Goal: Task Accomplishment & Management: Manage account settings

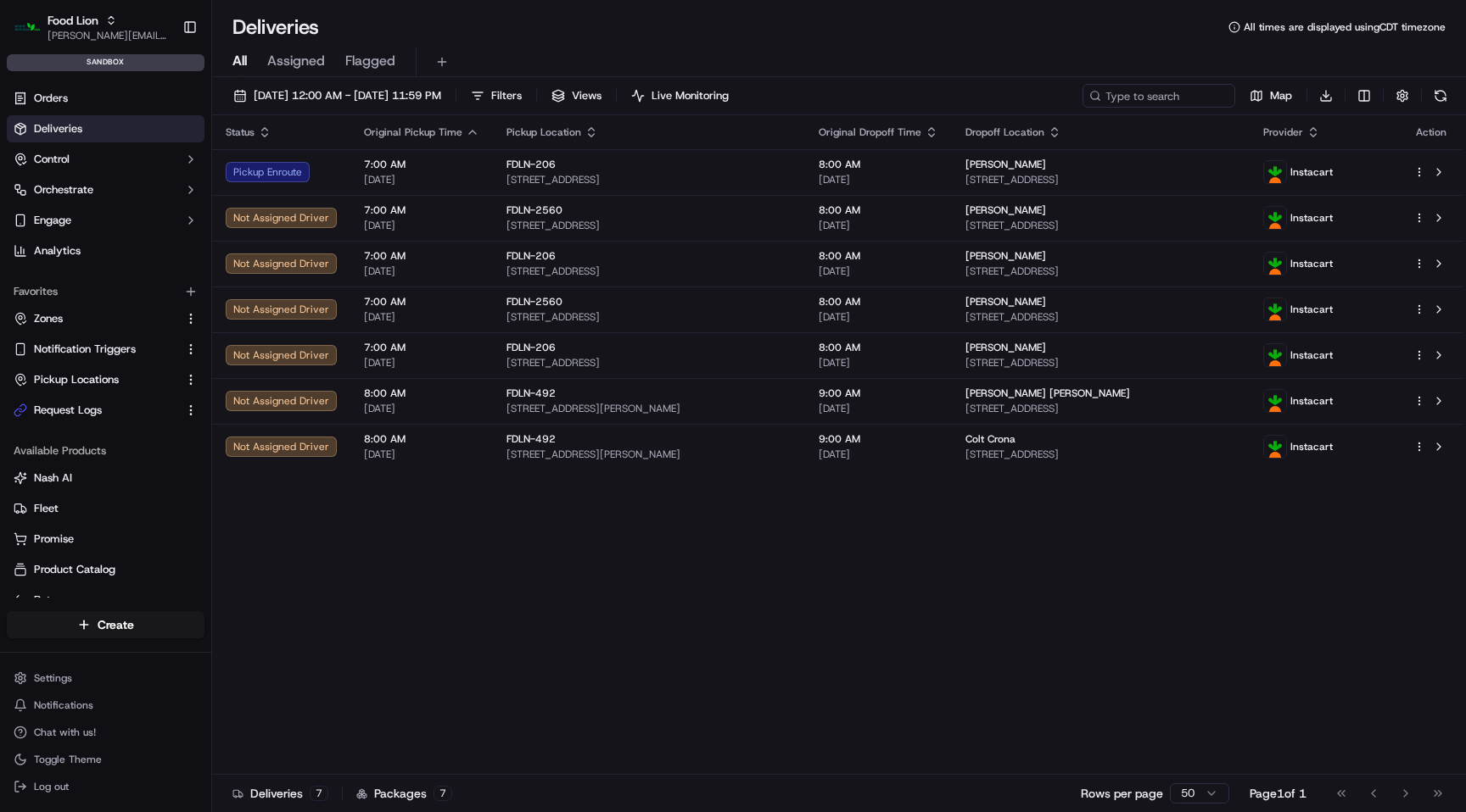
click at [1032, 34] on div "Deliveries All times are displayed using CDT timezone" at bounding box center [839, 26] width 1254 height 27
click at [40, 33] on button "Food Lion [EMAIL_ADDRESS][DOMAIN_NAME]" at bounding box center [91, 27] width 169 height 40
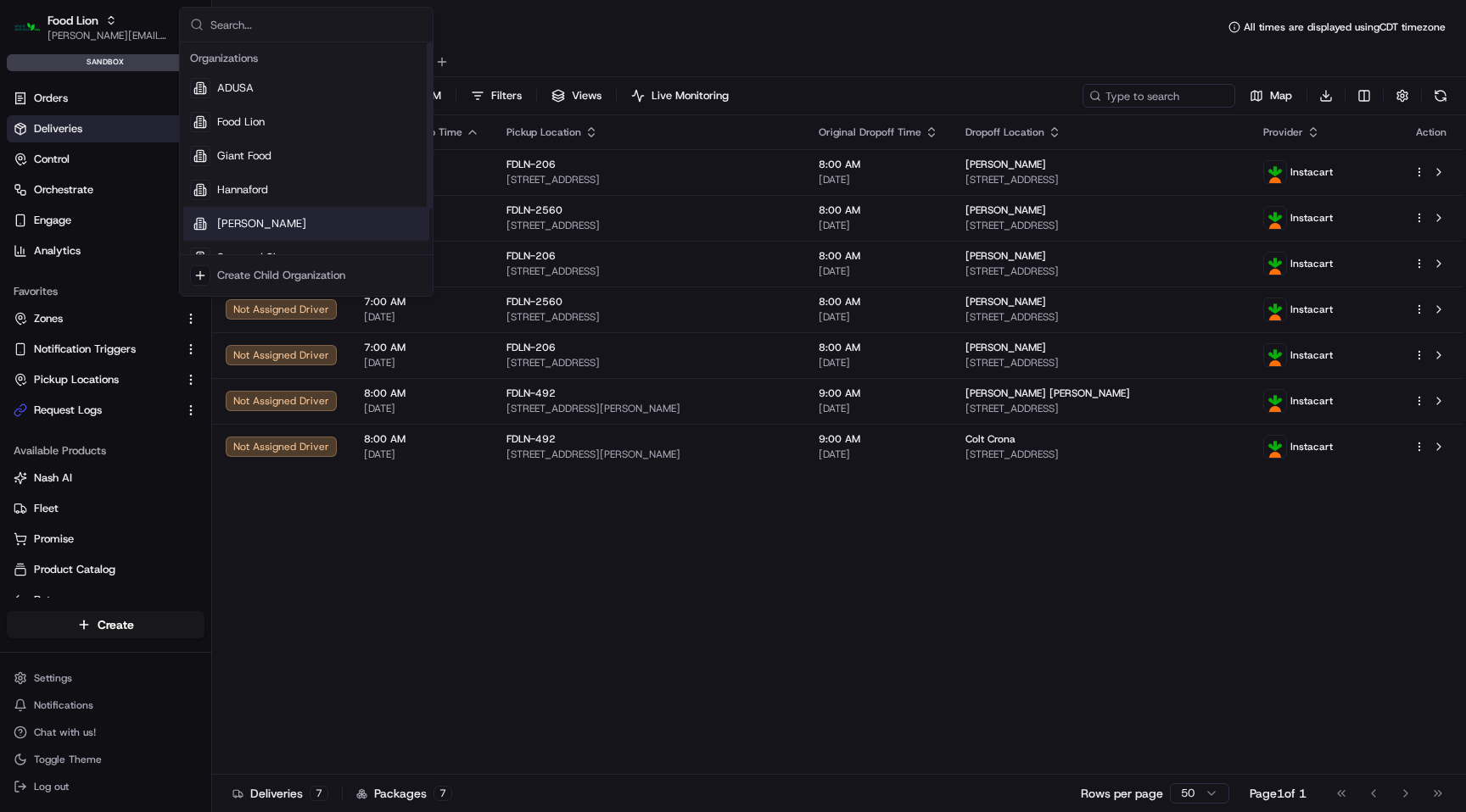
click at [285, 219] on div "[PERSON_NAME]" at bounding box center [307, 224] width 246 height 34
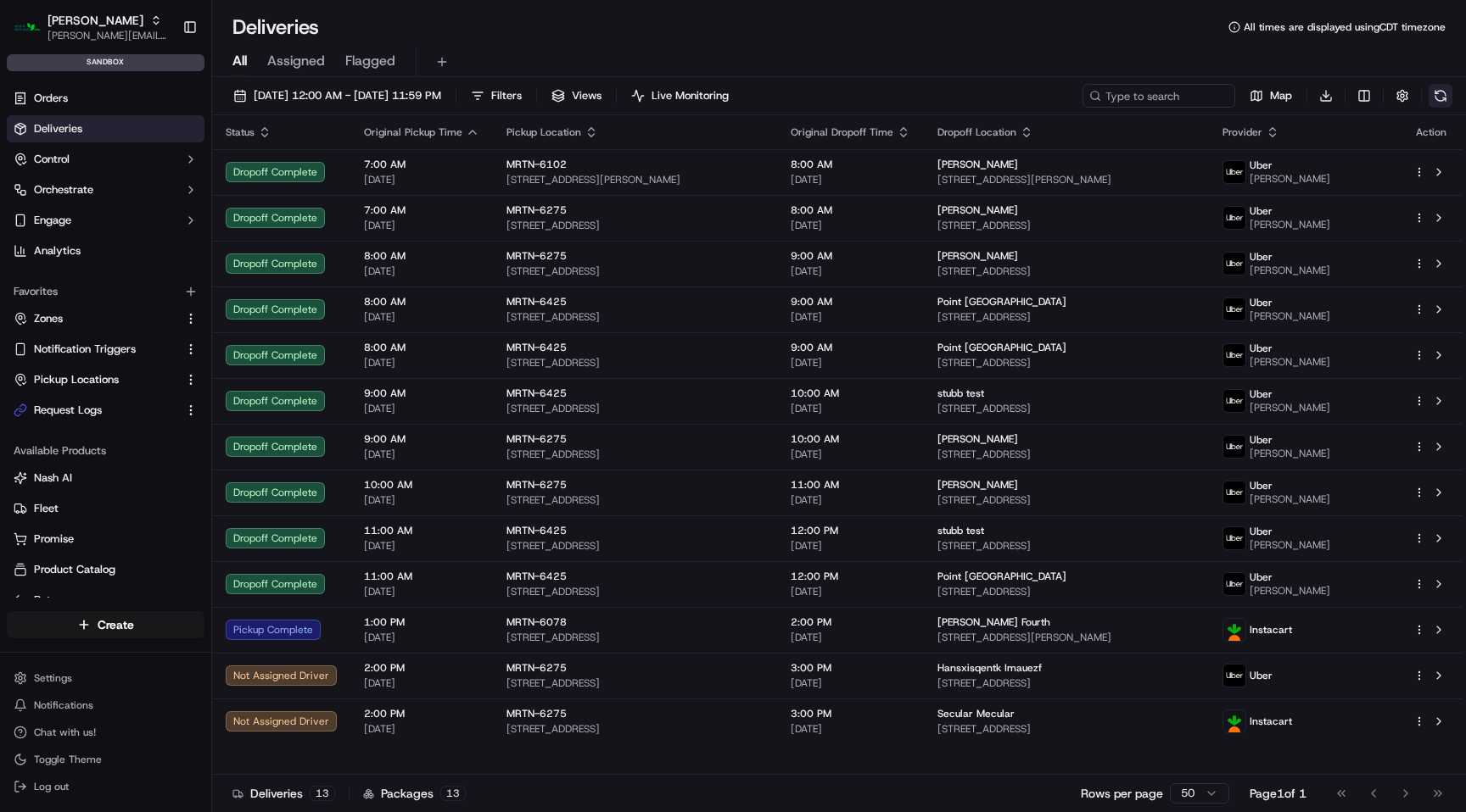
click at [1450, 96] on button at bounding box center [1440, 96] width 24 height 24
click at [1437, 101] on button at bounding box center [1440, 96] width 24 height 24
click at [1158, 95] on input at bounding box center [1133, 96] width 204 height 24
paste input "18029720987401152"
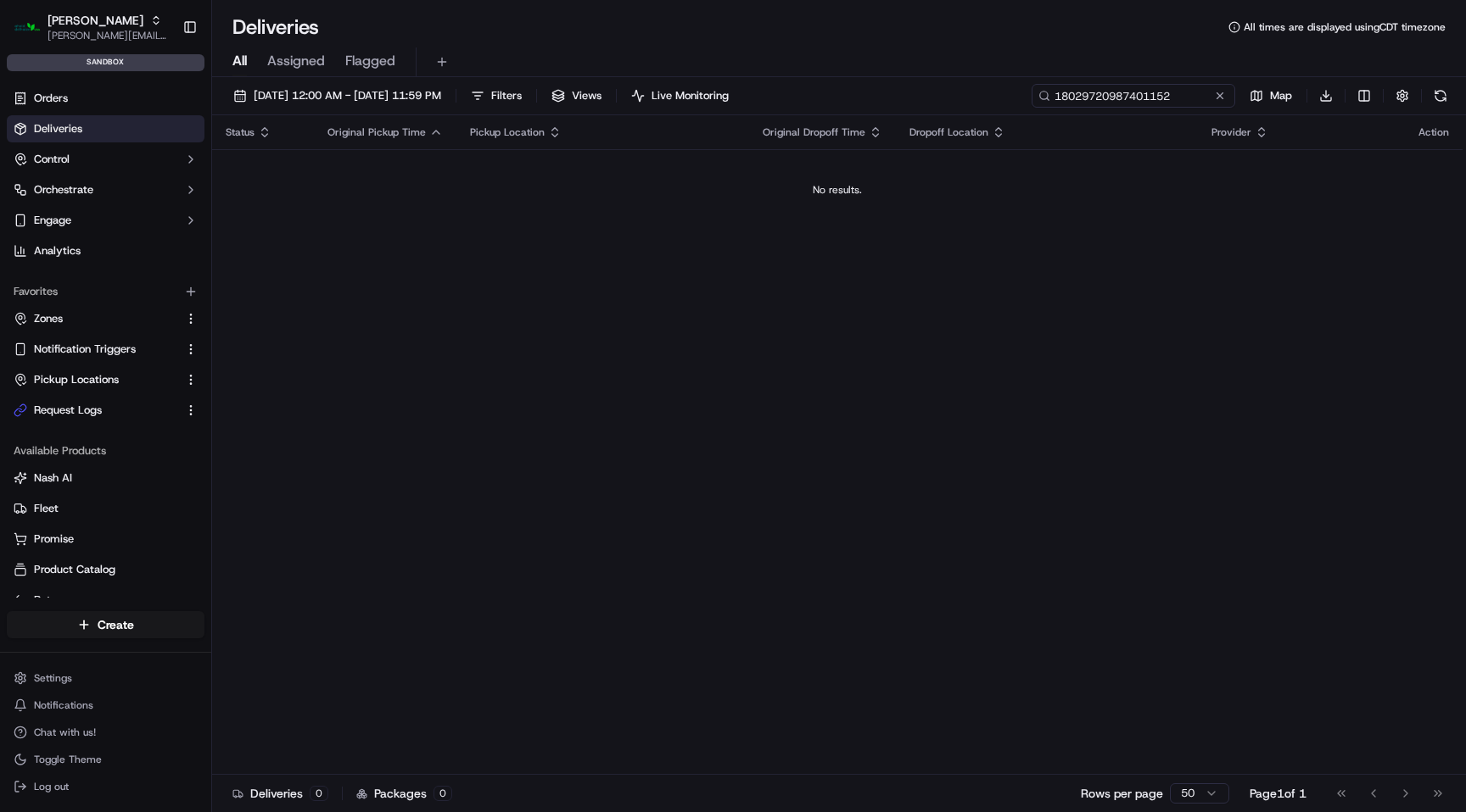
click at [1129, 94] on input "18029720987401152" at bounding box center [1133, 96] width 204 height 24
paste input "m500791788"
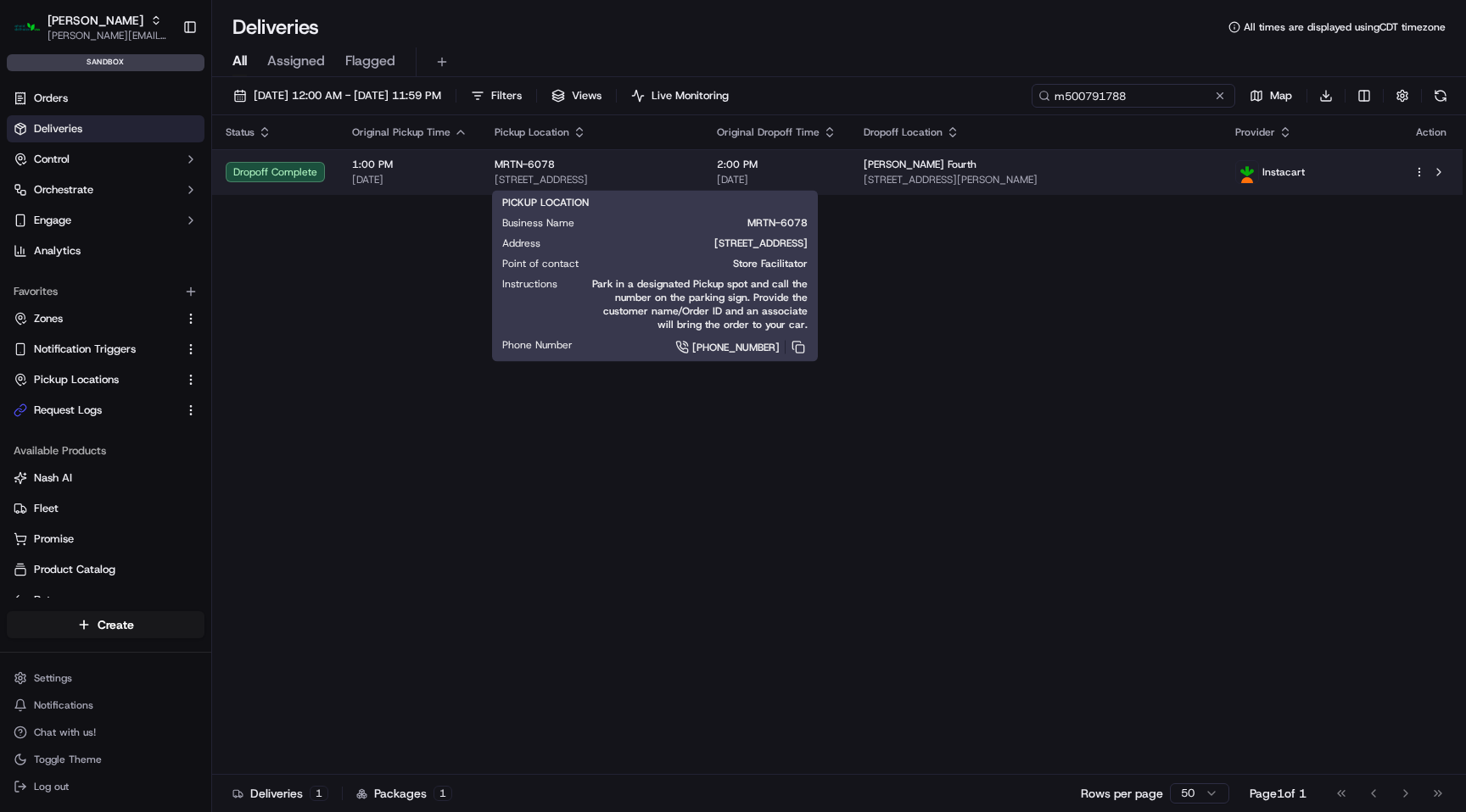
type input "m500791788"
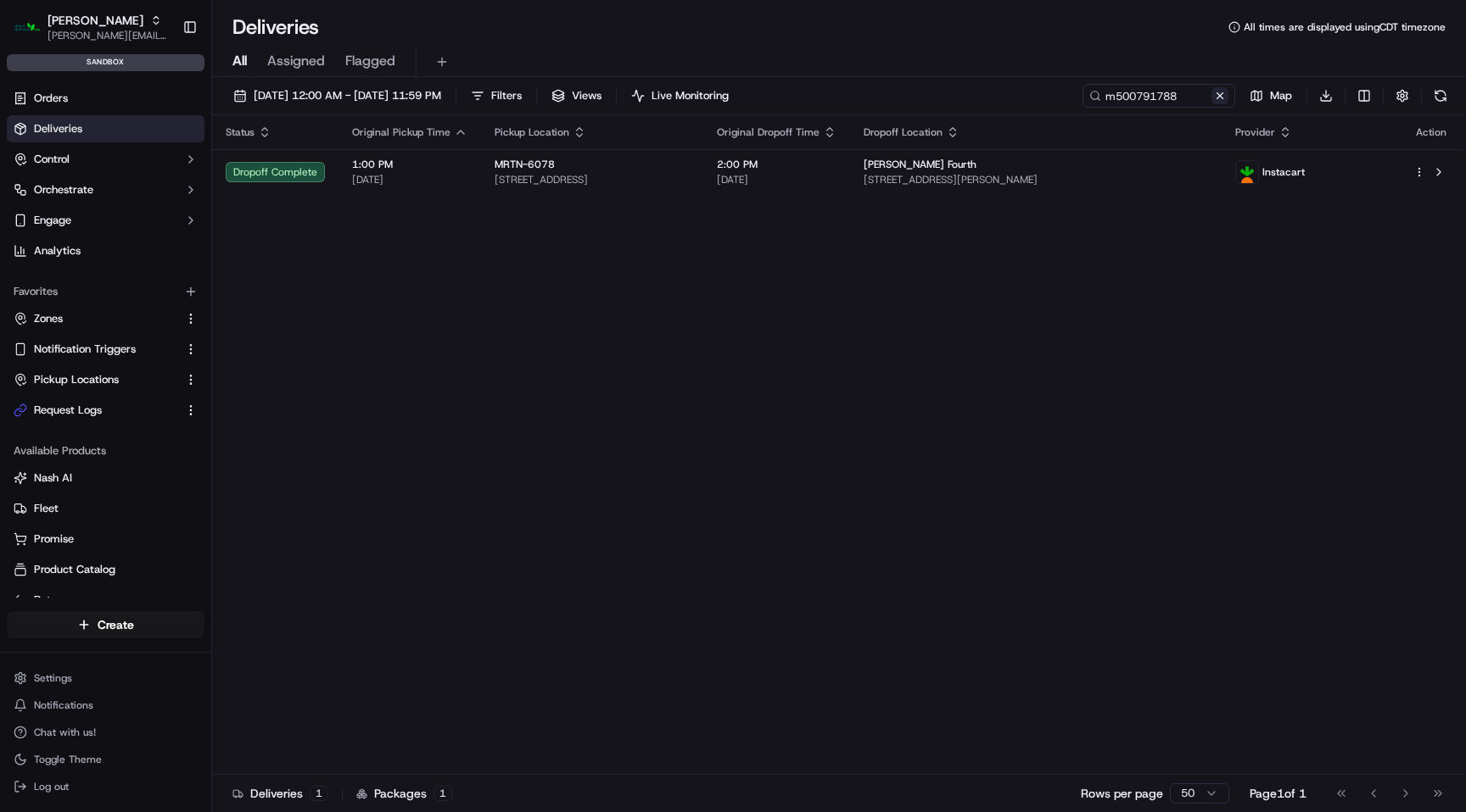
click at [1222, 94] on button at bounding box center [1219, 95] width 17 height 17
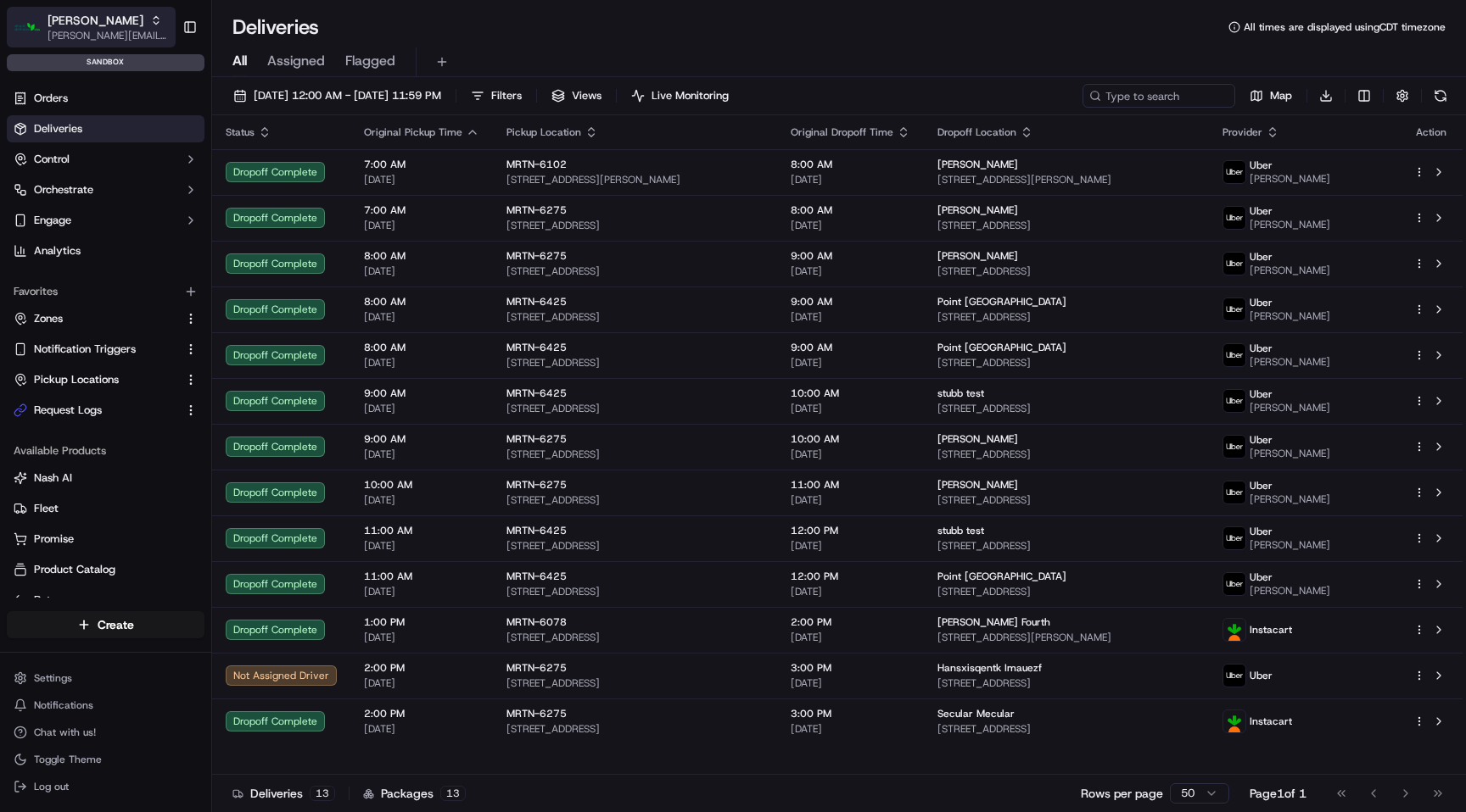
click at [112, 21] on div "[PERSON_NAME]" at bounding box center [108, 20] width 121 height 17
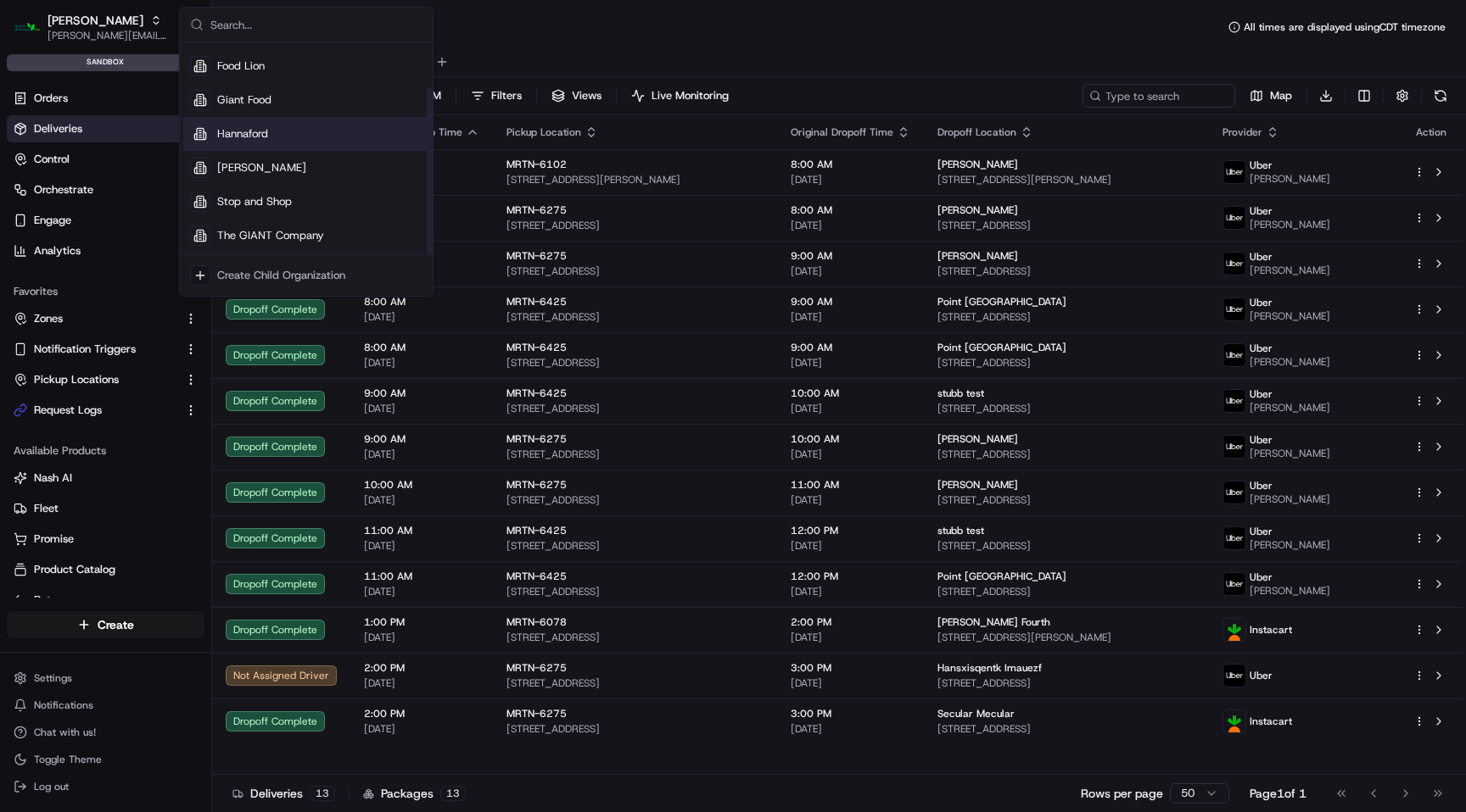
scroll to position [58, 0]
click at [274, 203] on span "Stop and Shop" at bounding box center [254, 199] width 75 height 15
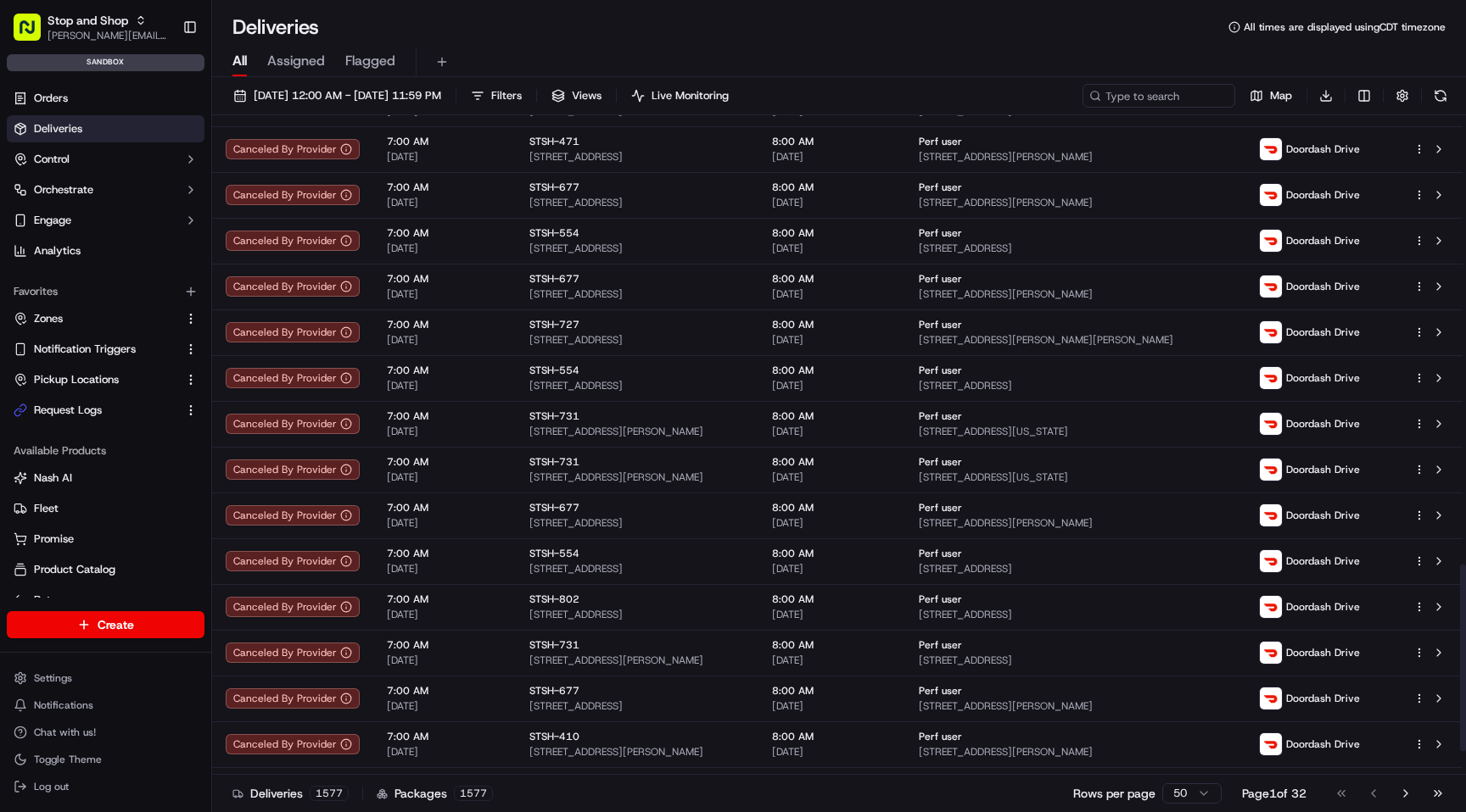
scroll to position [1664, 0]
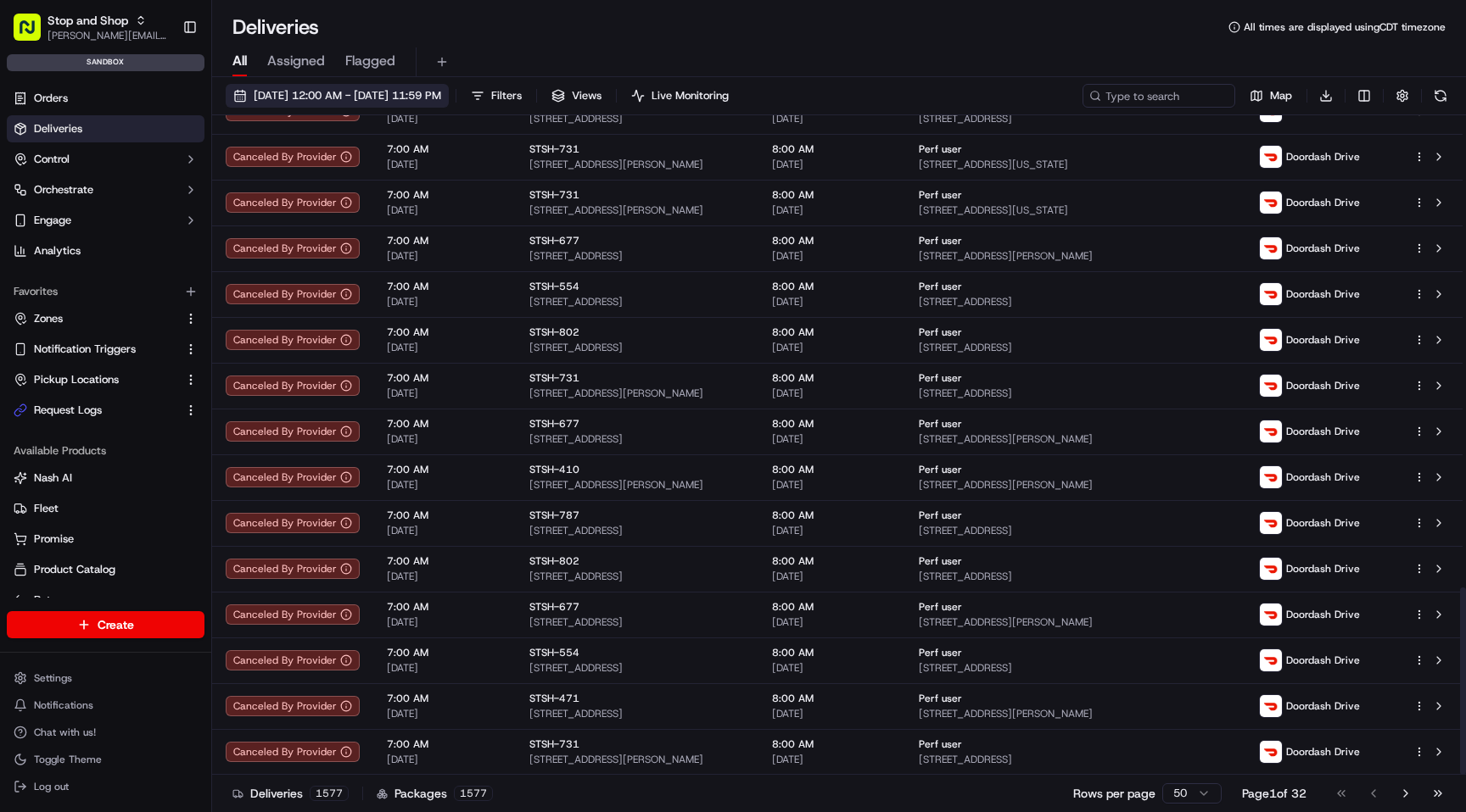
click at [378, 94] on span "[DATE] 12:00 AM - [DATE] 11:59 PM" at bounding box center [347, 95] width 187 height 15
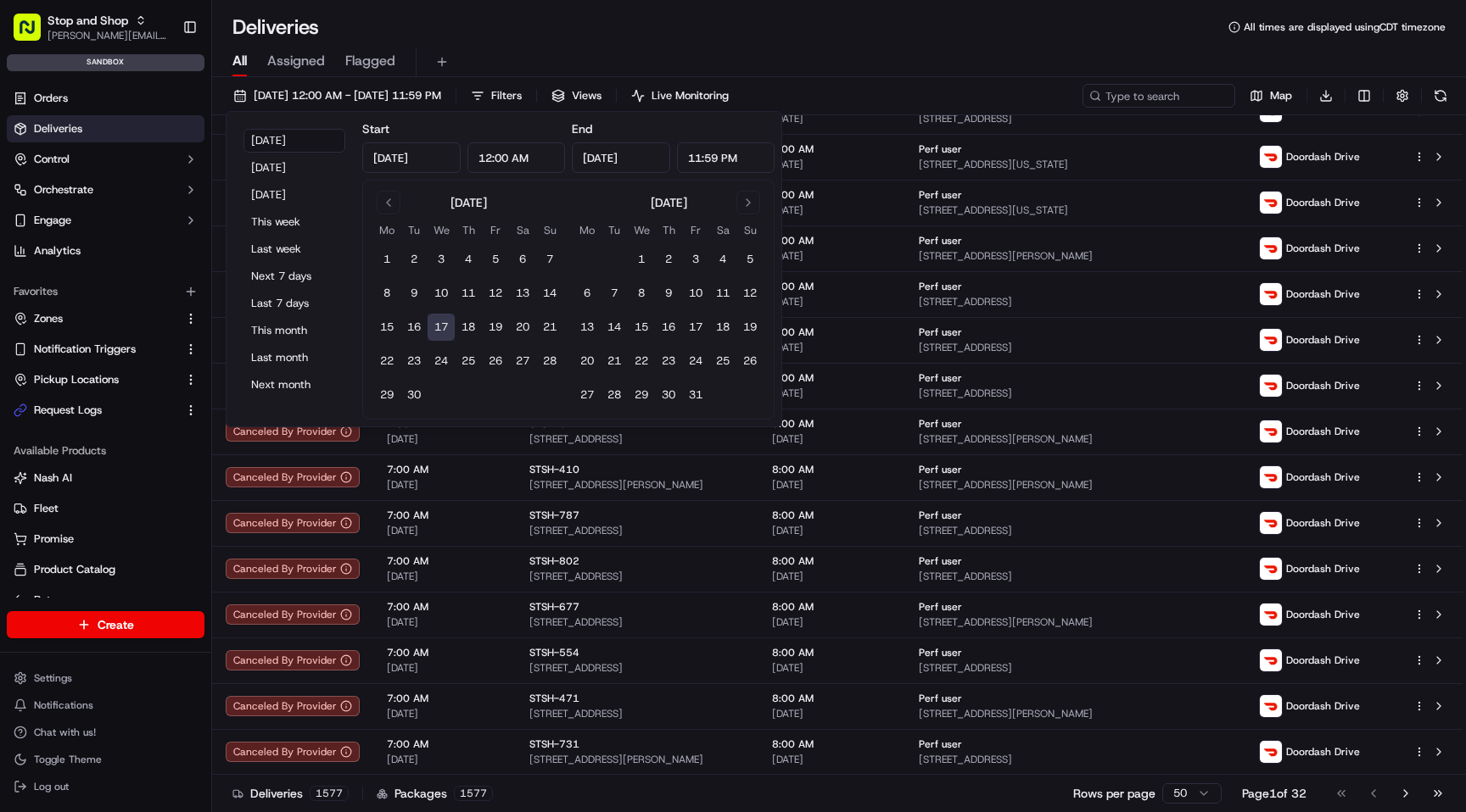
click at [441, 318] on button "17" at bounding box center [441, 327] width 27 height 27
click at [442, 323] on button "17" at bounding box center [441, 327] width 27 height 27
click at [747, 38] on div "Deliveries All times are displayed using CDT timezone" at bounding box center [839, 26] width 1254 height 27
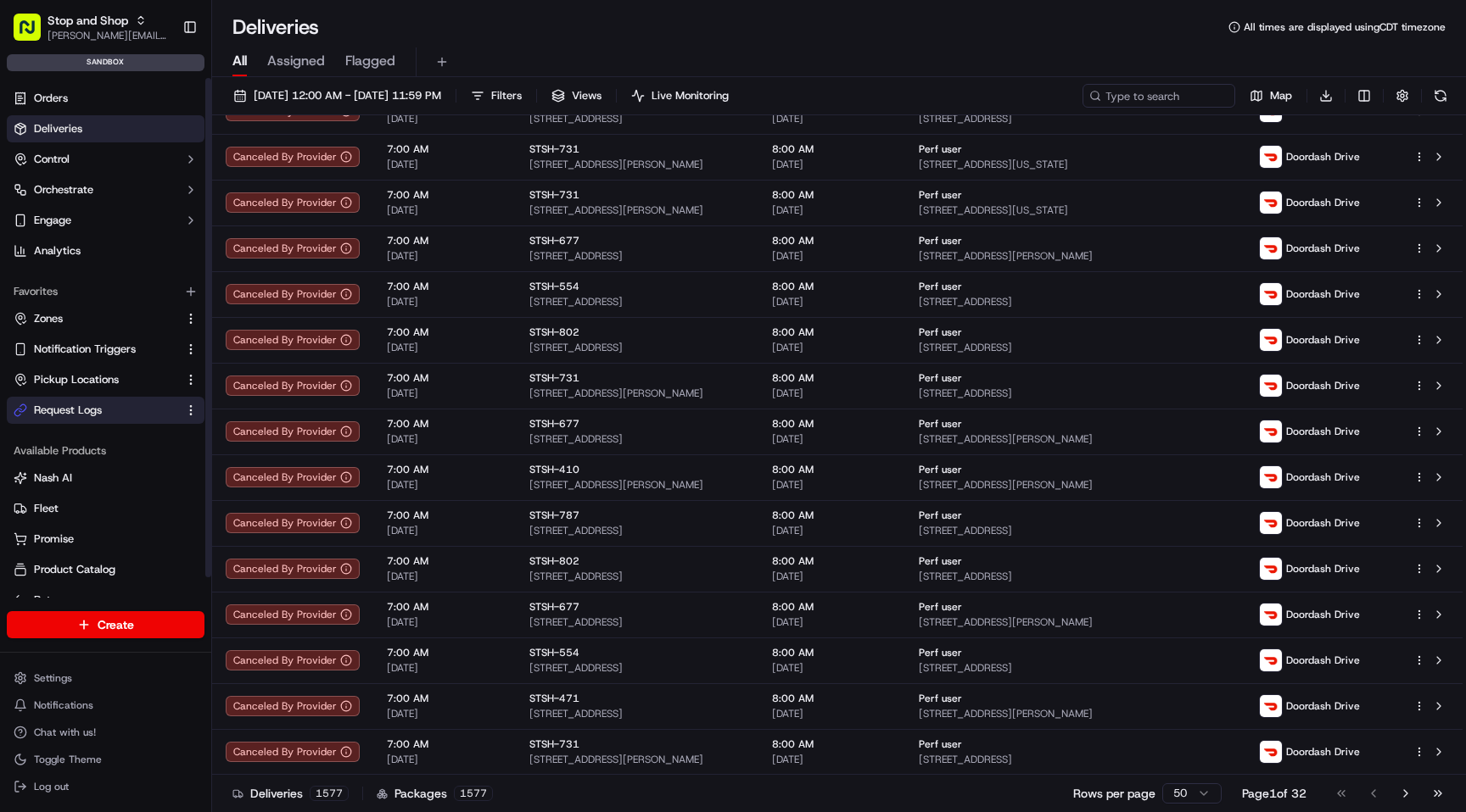
click at [105, 416] on link "Request Logs" at bounding box center [95, 410] width 163 height 15
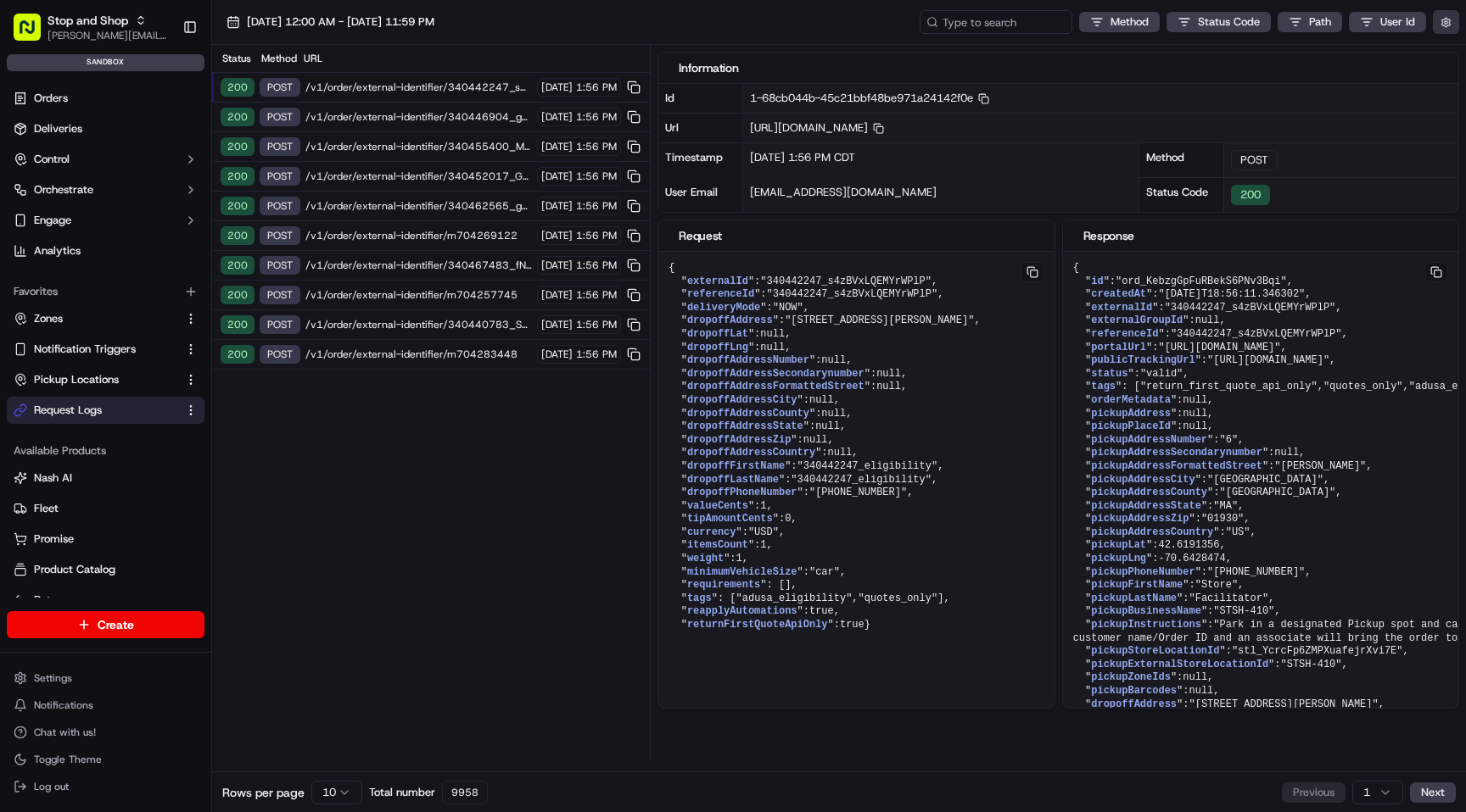
click at [1439, 28] on button "button" at bounding box center [1446, 22] width 26 height 24
click at [1449, 48] on button "Display Only Provider Logs" at bounding box center [1448, 52] width 13 height 13
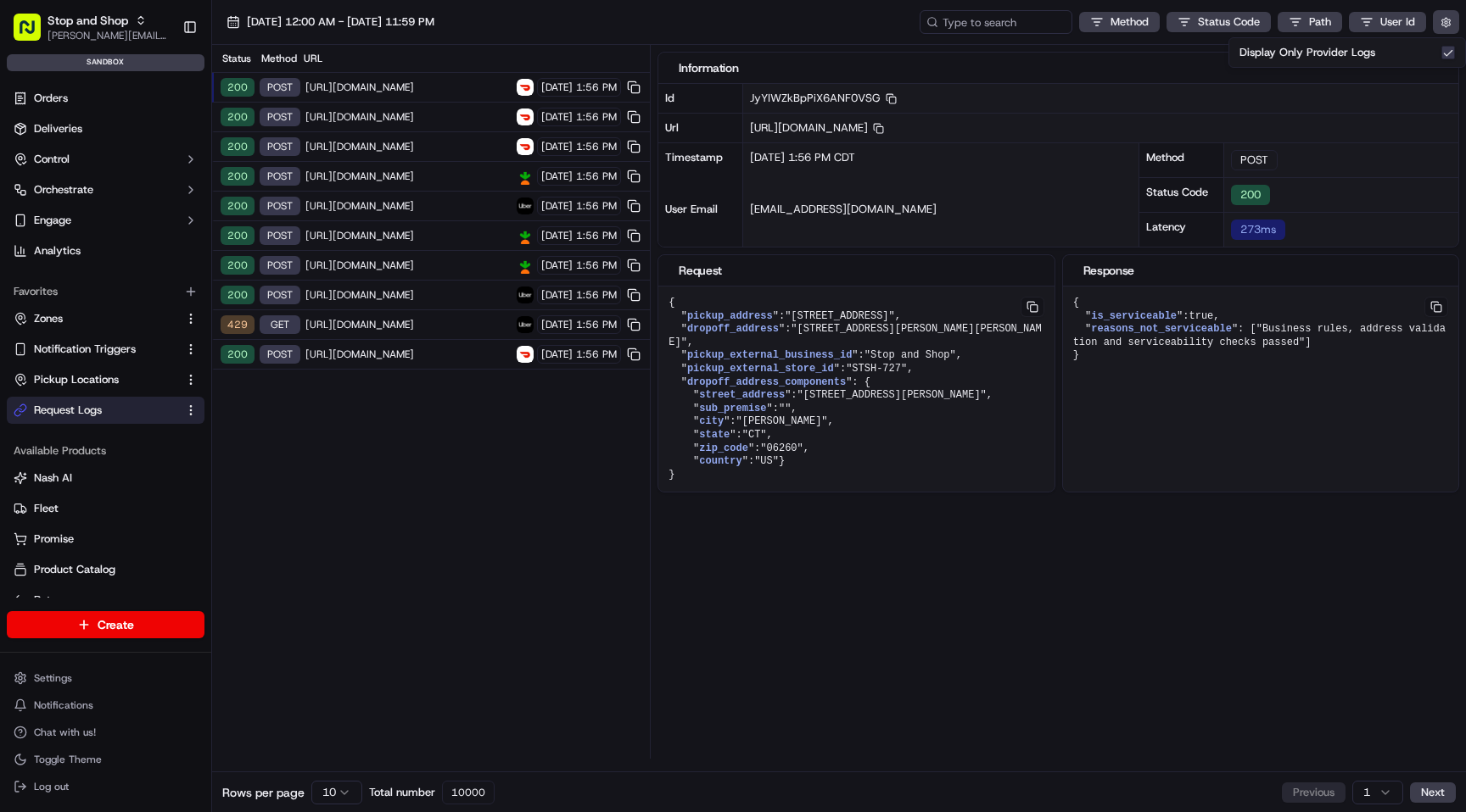
click at [410, 111] on span "[URL][DOMAIN_NAME]" at bounding box center [408, 117] width 206 height 13
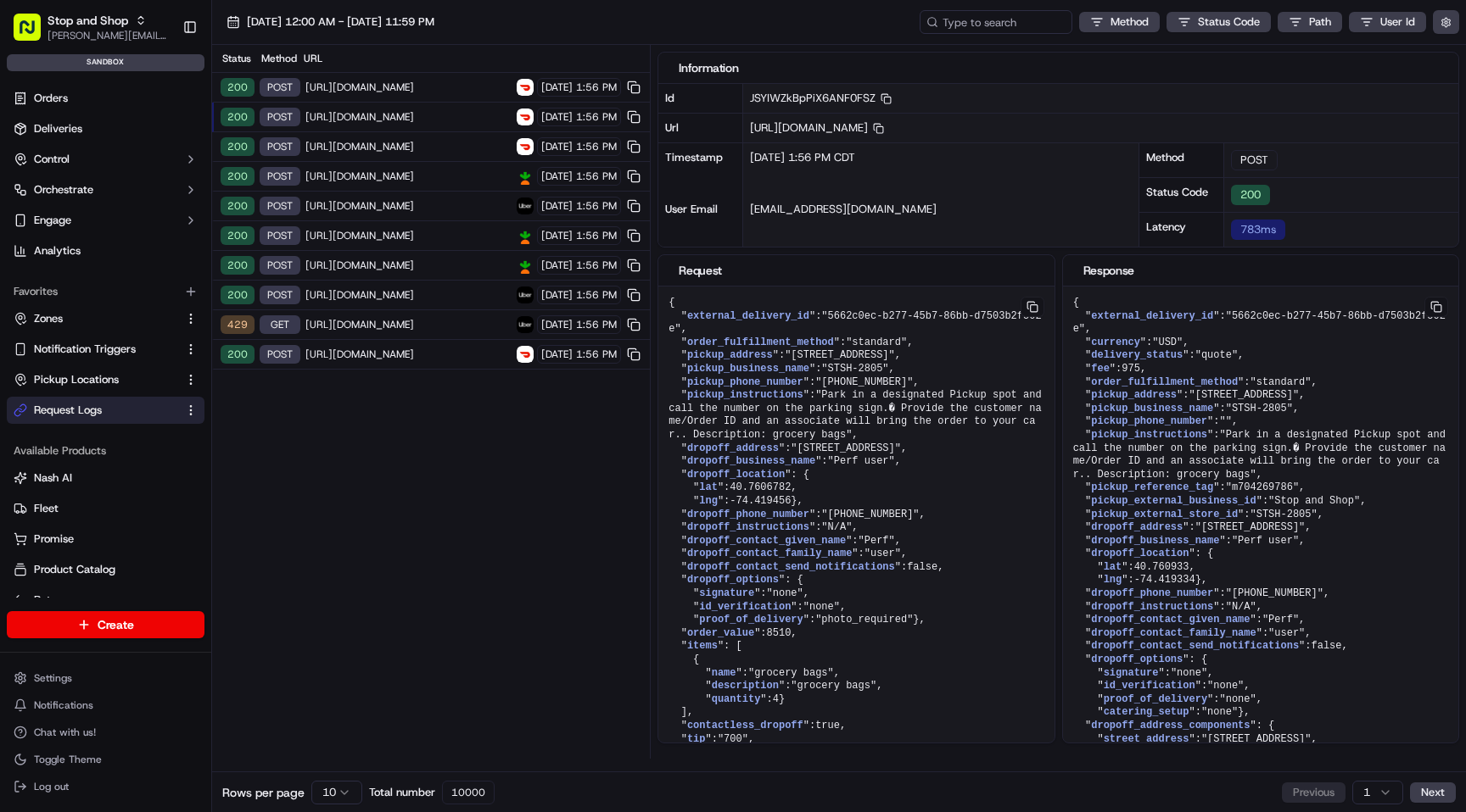
click at [405, 142] on span "[URL][DOMAIN_NAME]" at bounding box center [408, 146] width 206 height 13
click at [401, 183] on span "[URL][DOMAIN_NAME]" at bounding box center [408, 176] width 206 height 13
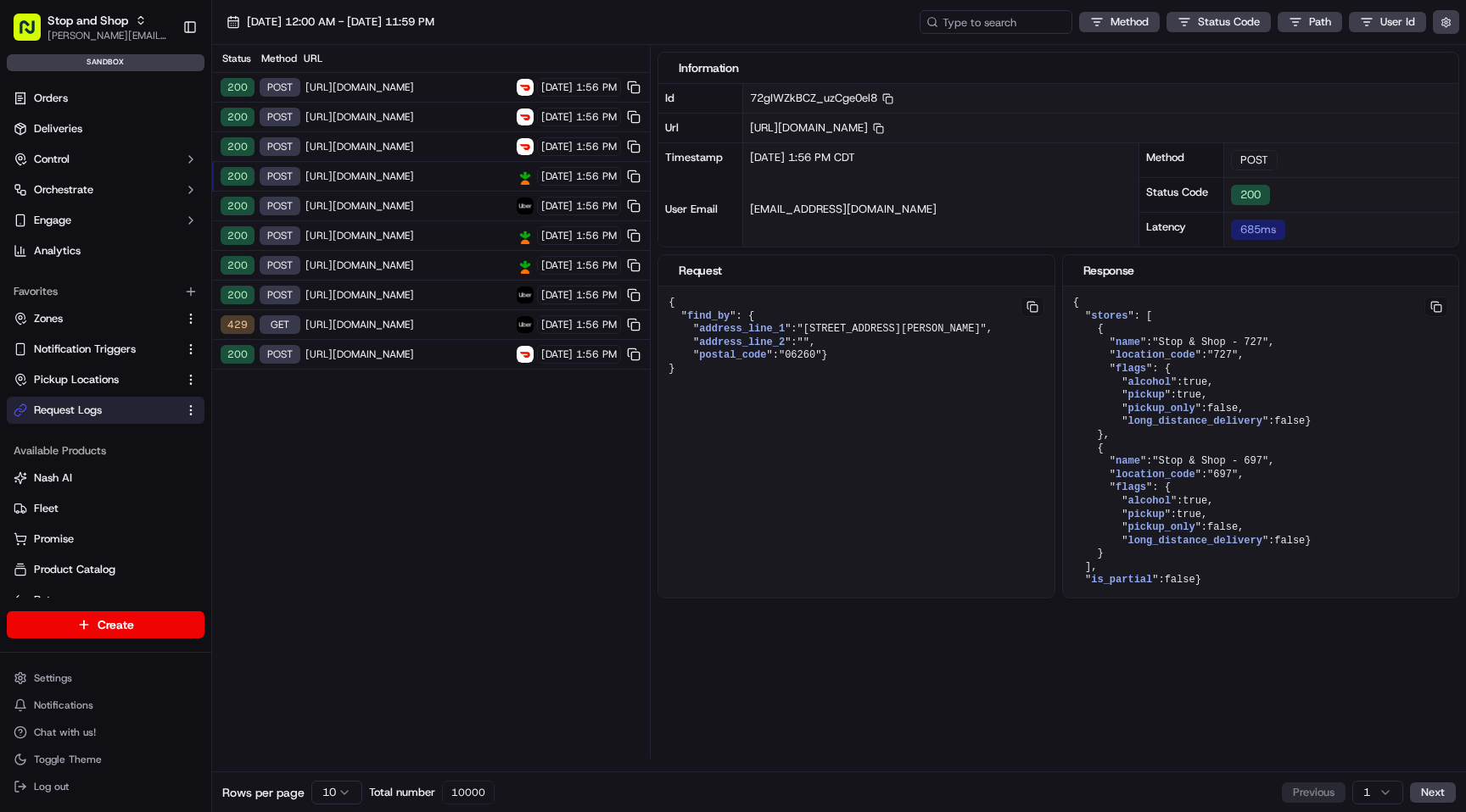
click at [405, 149] on span "[URL][DOMAIN_NAME]" at bounding box center [408, 146] width 206 height 13
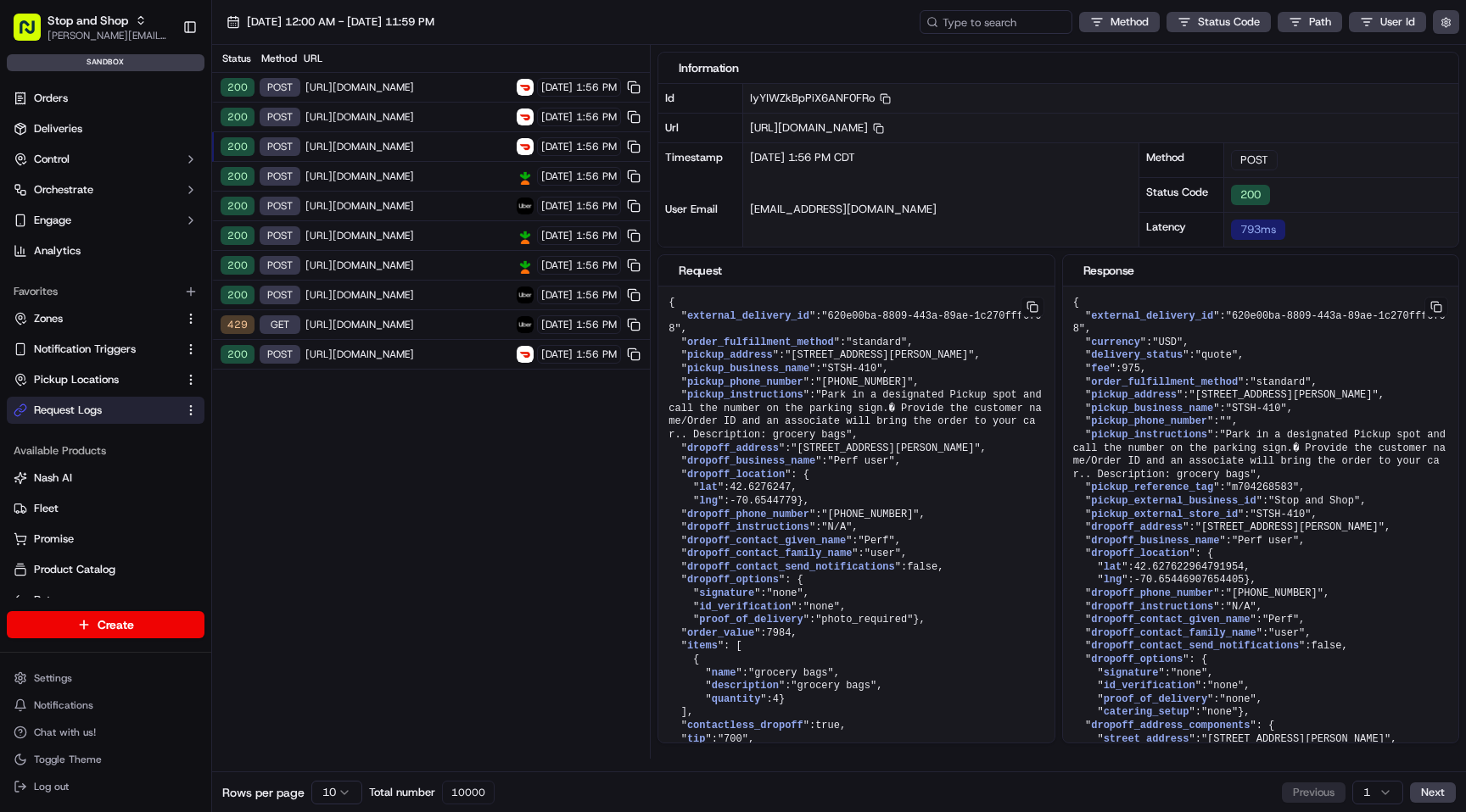
click at [410, 205] on span "[URL][DOMAIN_NAME]" at bounding box center [408, 205] width 206 height 13
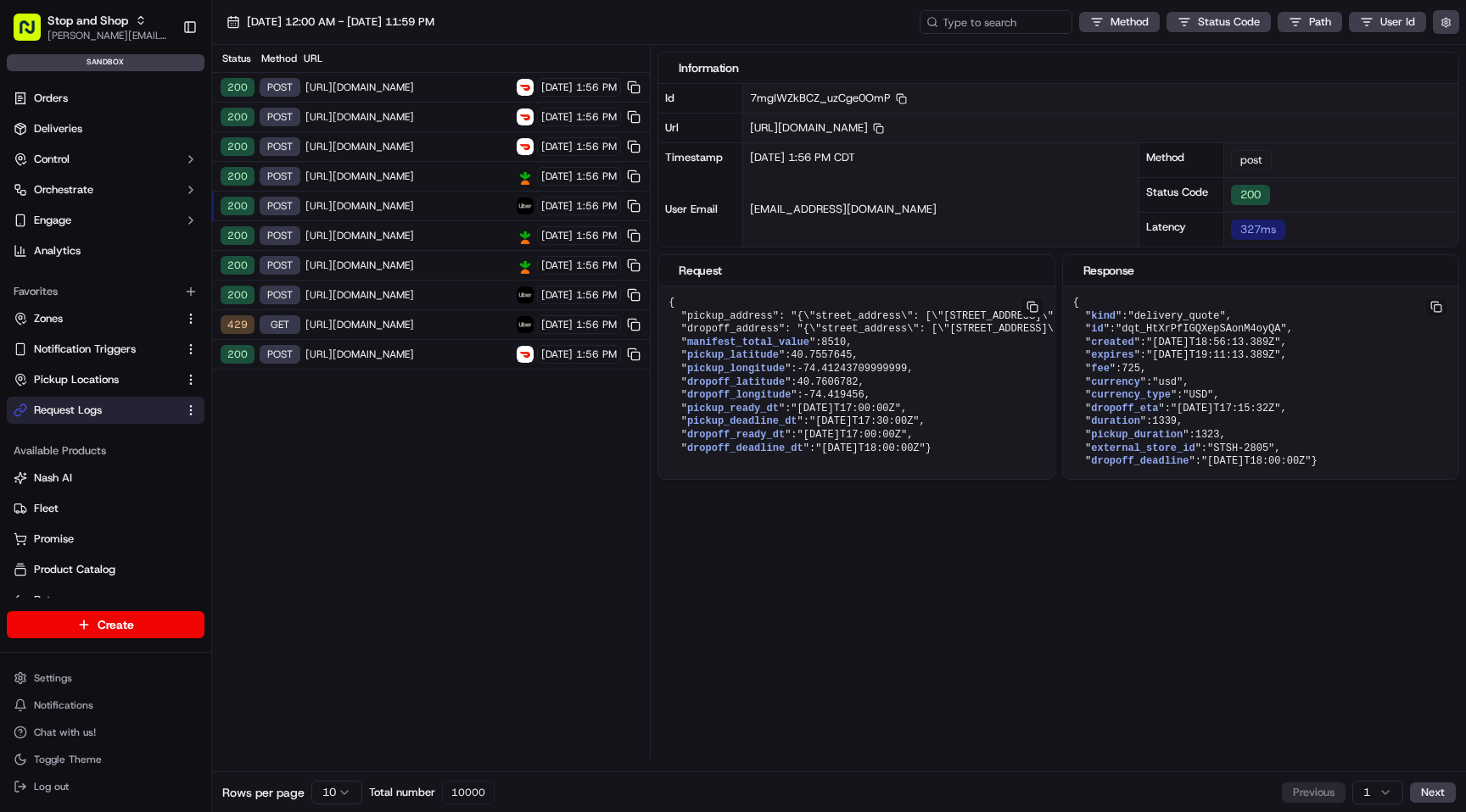
click at [404, 230] on span "[URL][DOMAIN_NAME]" at bounding box center [408, 235] width 206 height 13
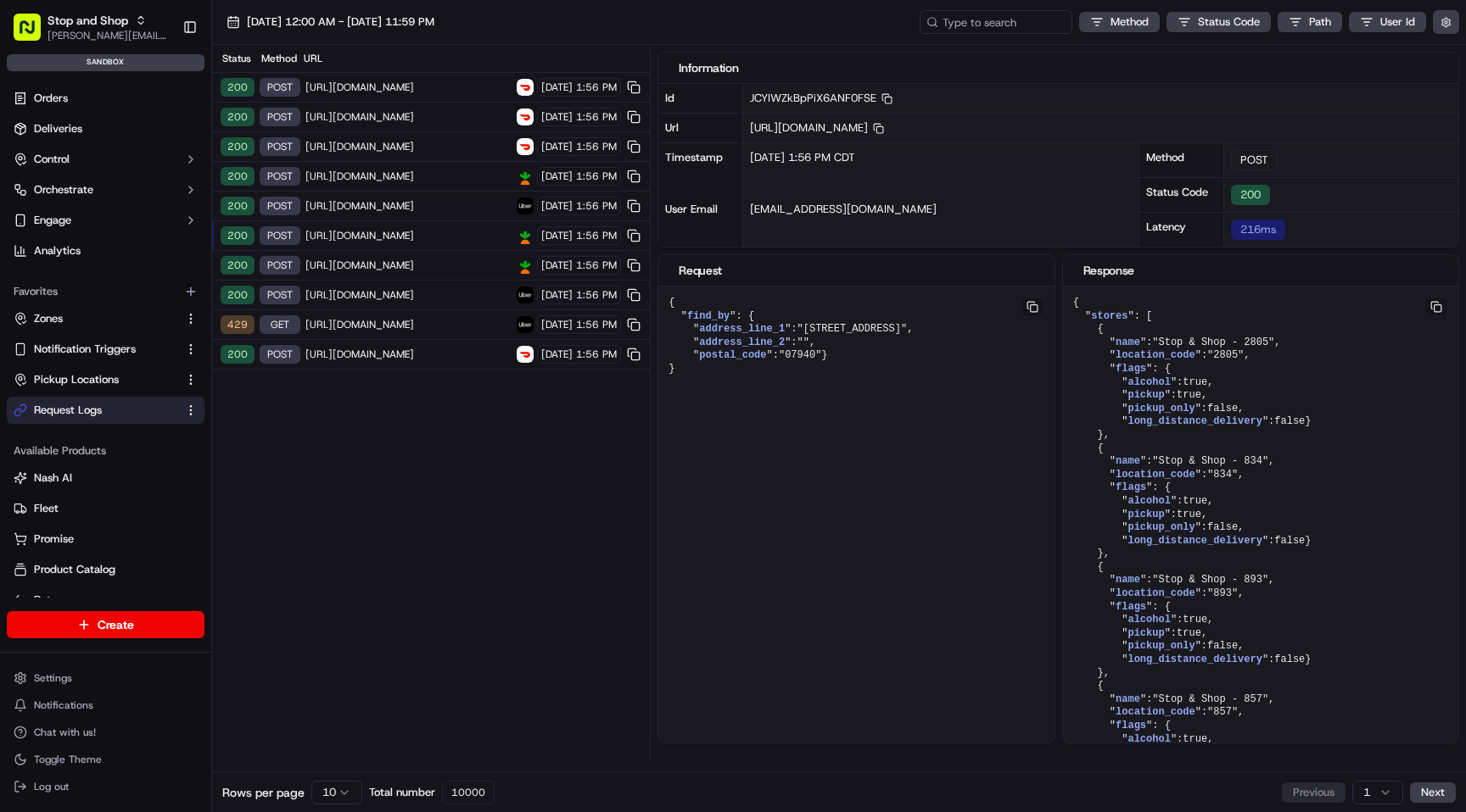
click at [430, 144] on span "[URL][DOMAIN_NAME]" at bounding box center [408, 146] width 206 height 13
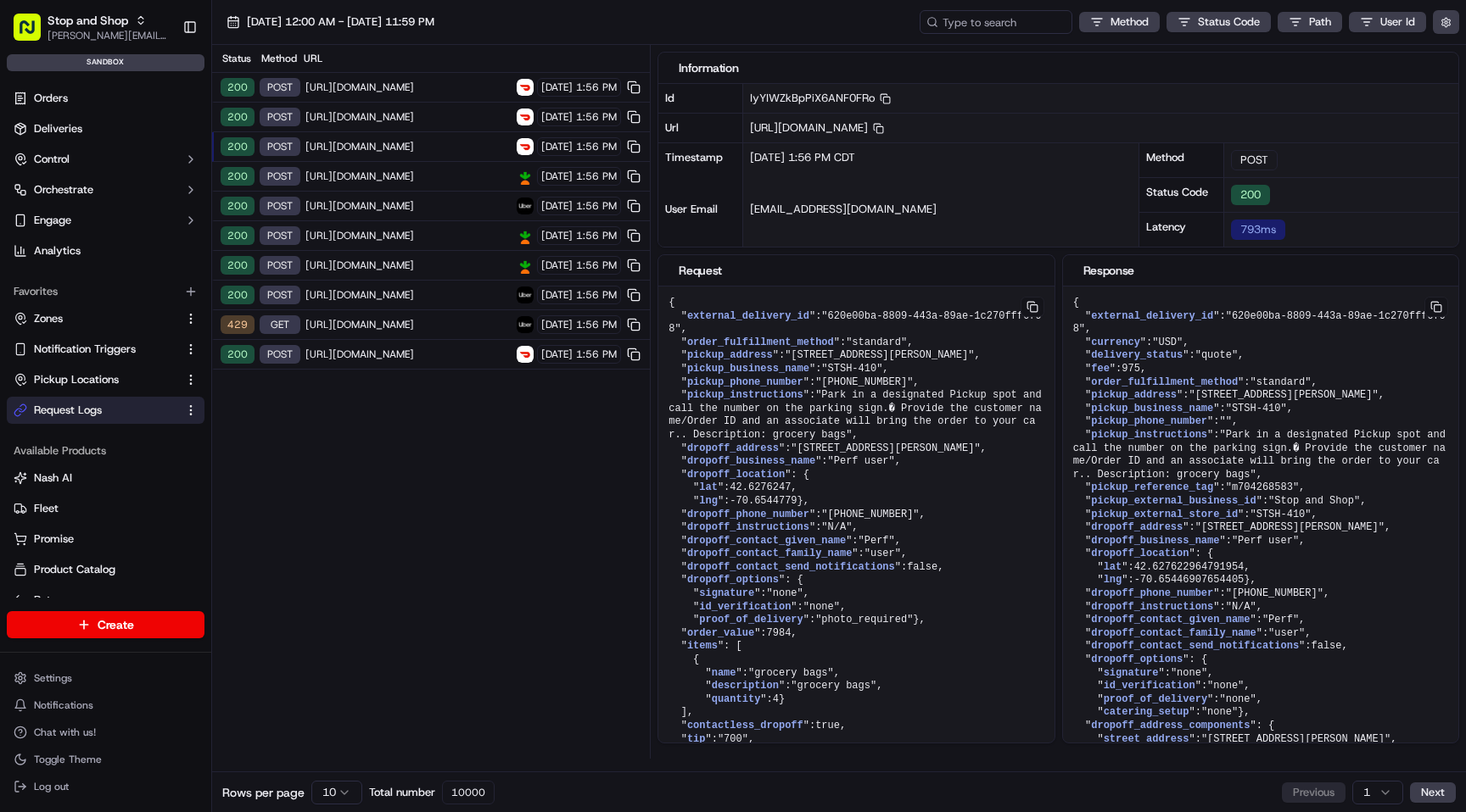
click at [421, 112] on span "[URL][DOMAIN_NAME]" at bounding box center [408, 117] width 206 height 13
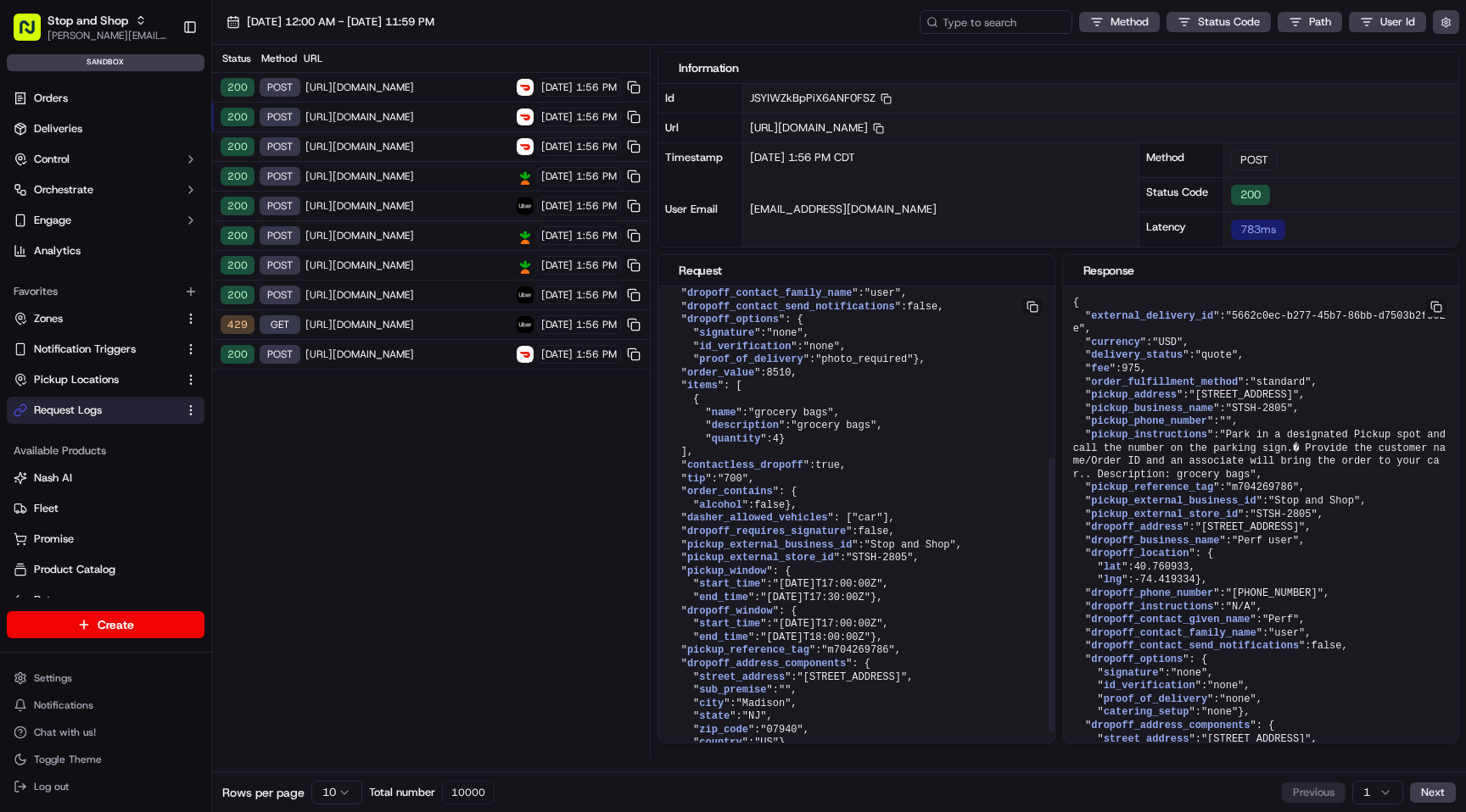
scroll to position [379, 0]
click at [459, 87] on span "[URL][DOMAIN_NAME]" at bounding box center [408, 87] width 206 height 13
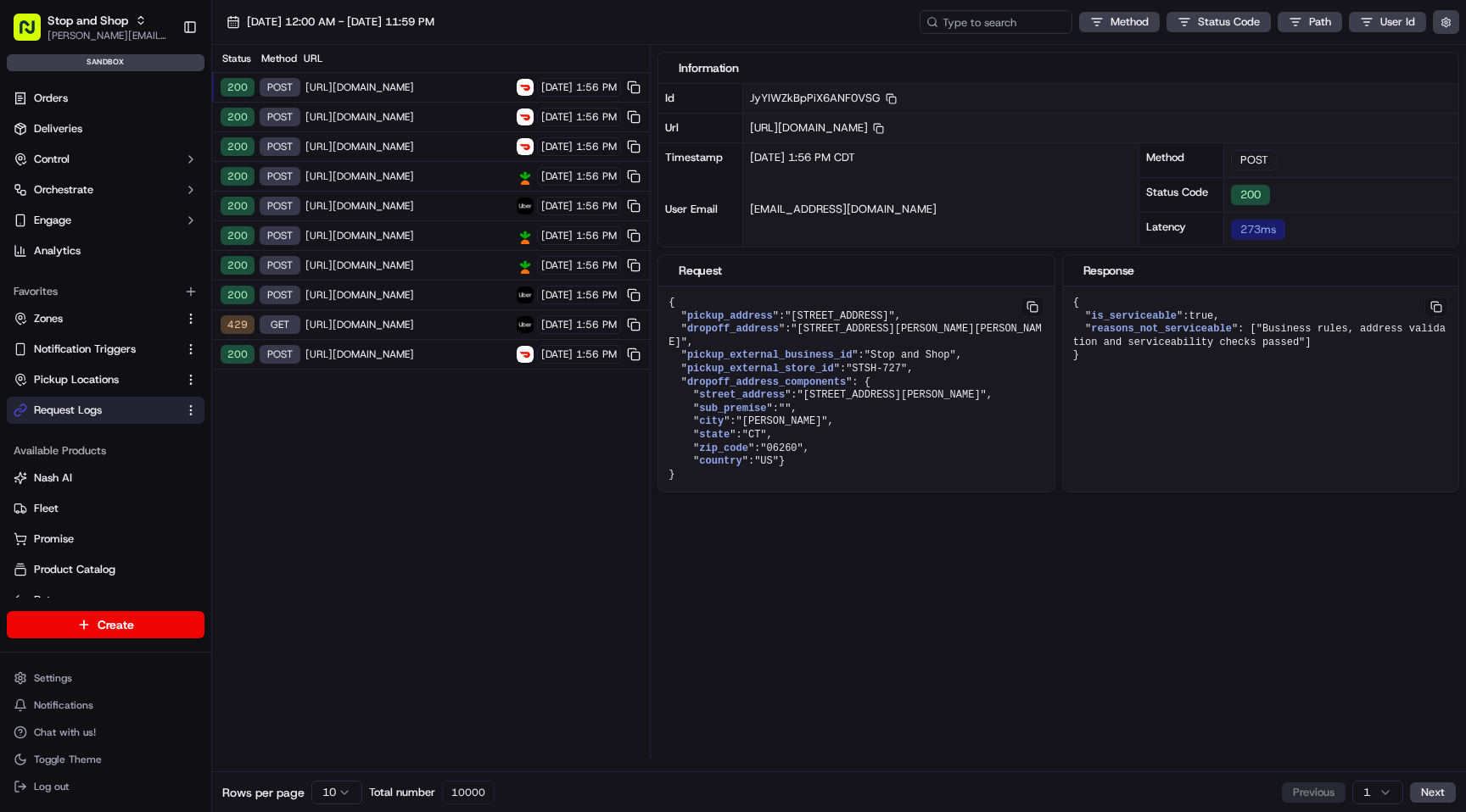
scroll to position [0, 0]
click at [333, 794] on html "Stop and Shop [PERSON_NAME][EMAIL_ADDRESS][DOMAIN_NAME] Toggle Sidebar sandbox …" at bounding box center [733, 406] width 1466 height 812
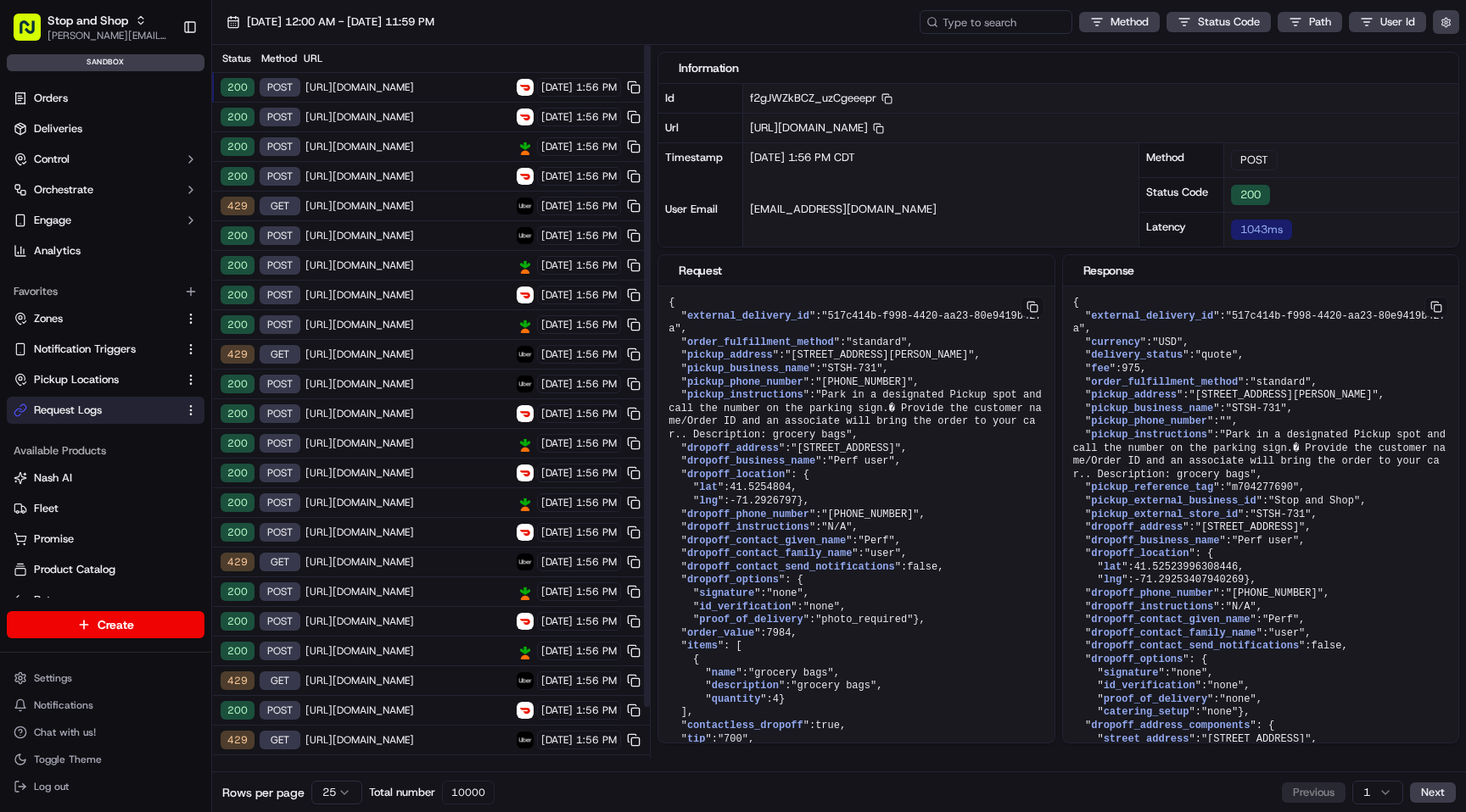
click at [408, 90] on span "[URL][DOMAIN_NAME]" at bounding box center [408, 87] width 206 height 13
click at [419, 152] on span "[URL][DOMAIN_NAME]" at bounding box center [408, 146] width 206 height 13
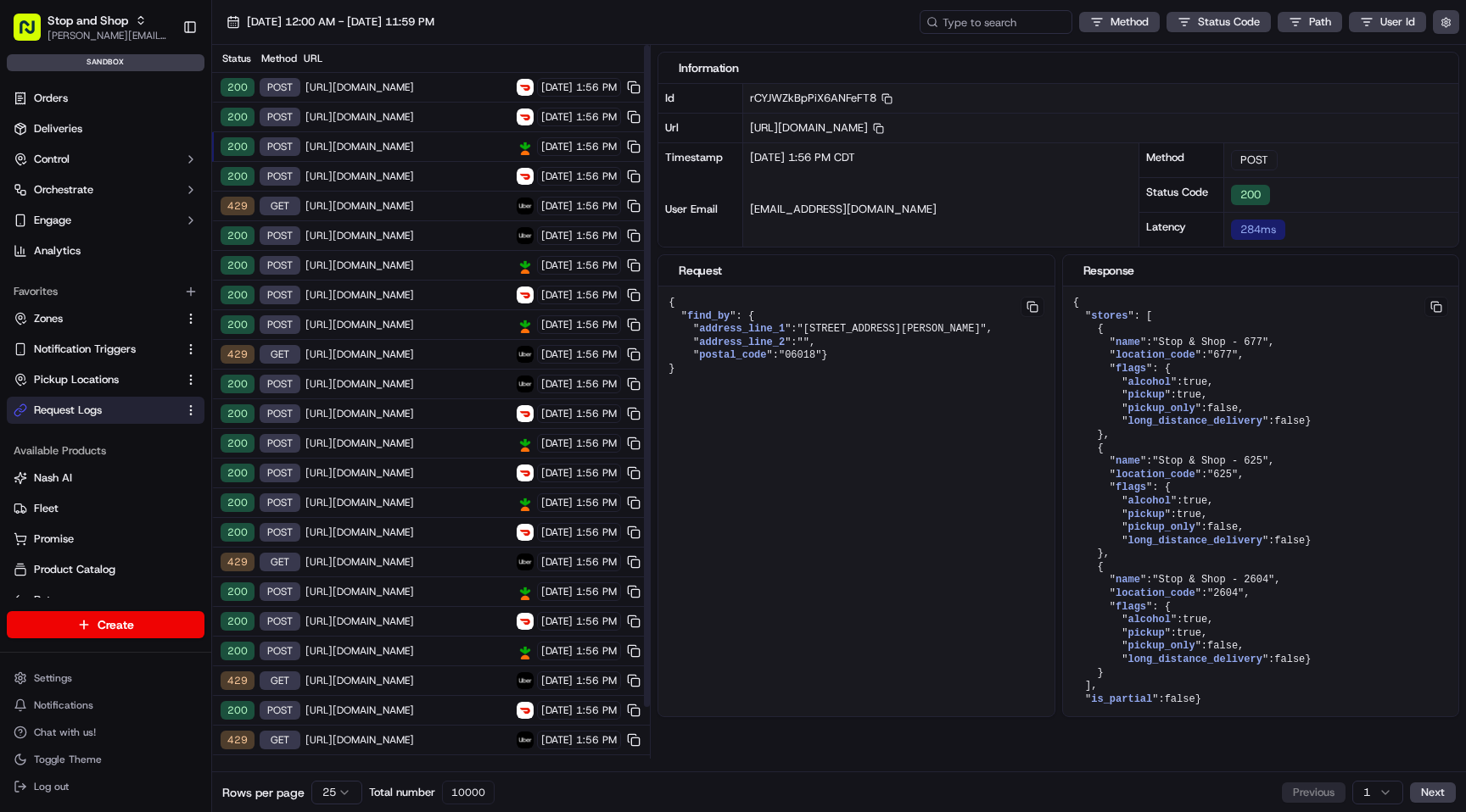
click at [417, 122] on span "[URL][DOMAIN_NAME]" at bounding box center [408, 117] width 206 height 13
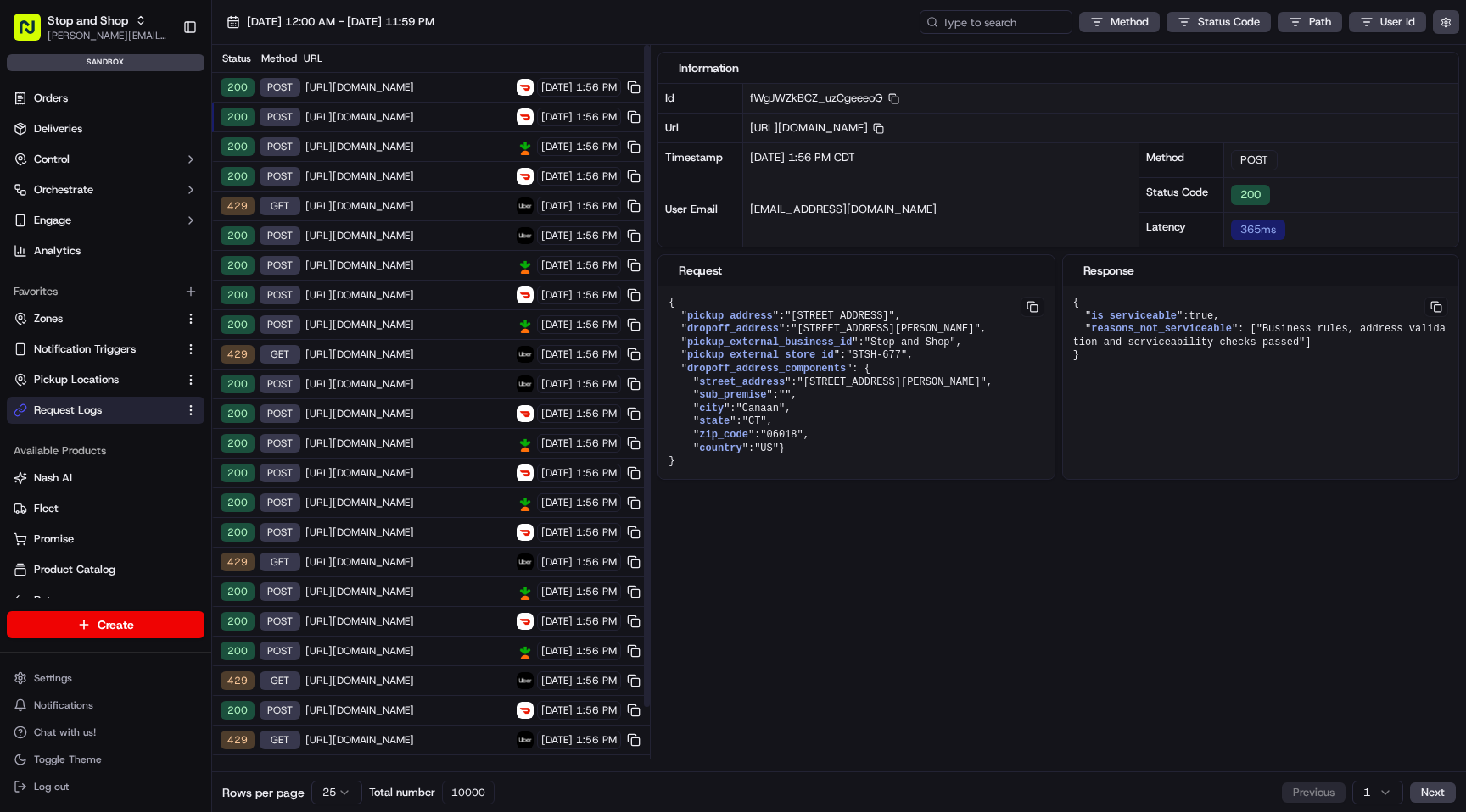
click at [430, 91] on span "[URL][DOMAIN_NAME]" at bounding box center [408, 87] width 206 height 13
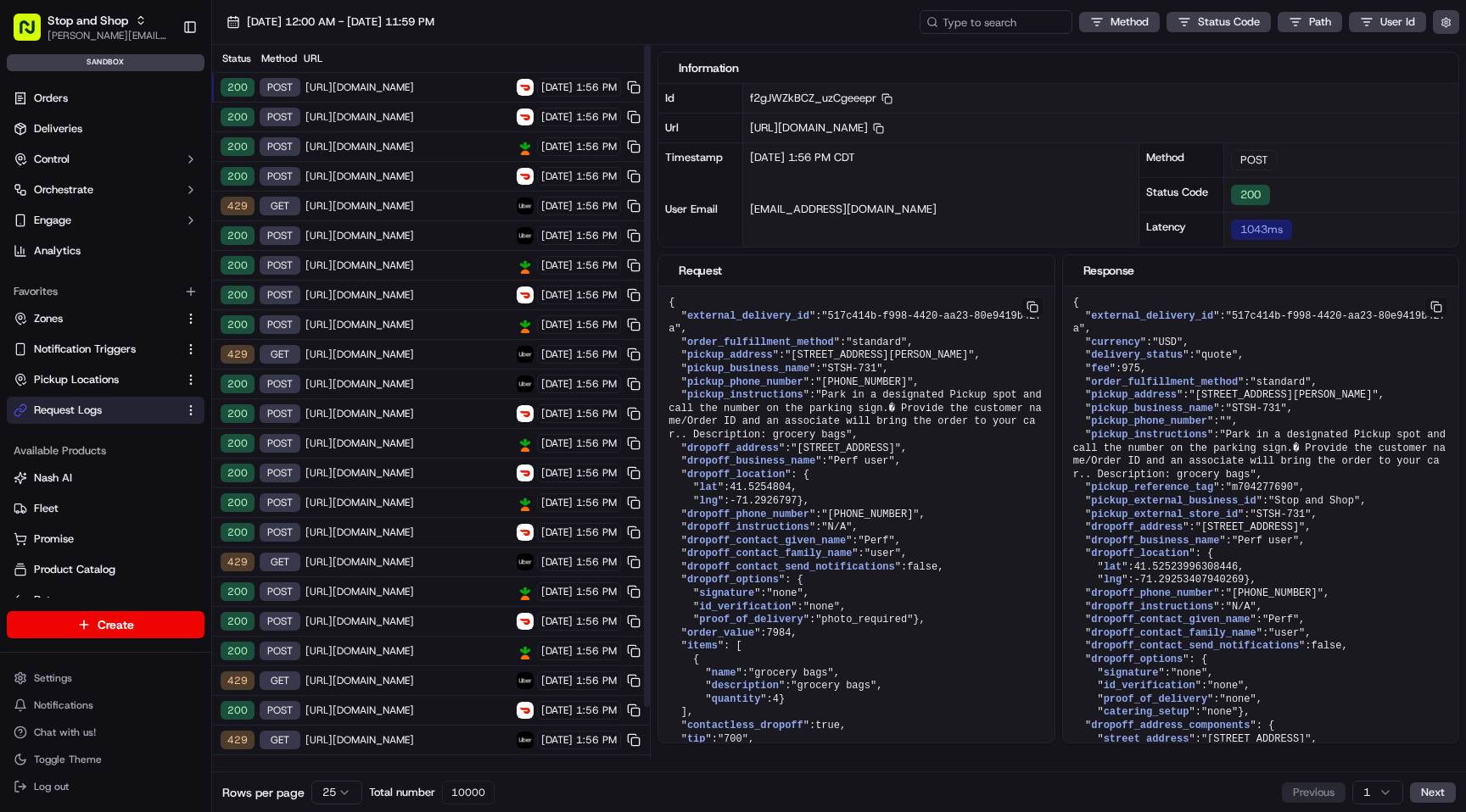
click at [428, 123] on span "[URL][DOMAIN_NAME]" at bounding box center [408, 117] width 206 height 13
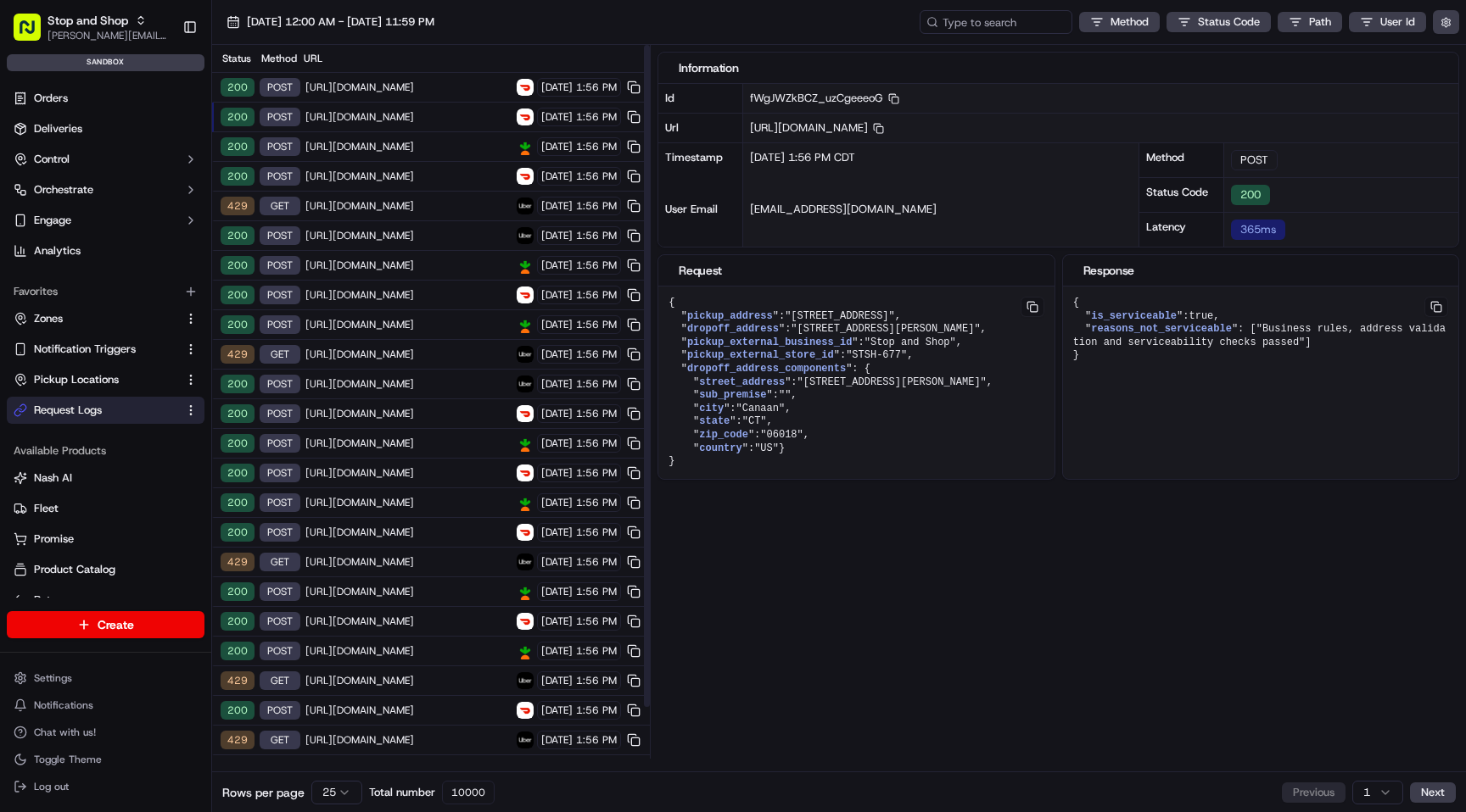
click at [432, 97] on div "200 POST [URL][DOMAIN_NAME] [DATE] 1:56 PM" at bounding box center [430, 88] width 437 height 30
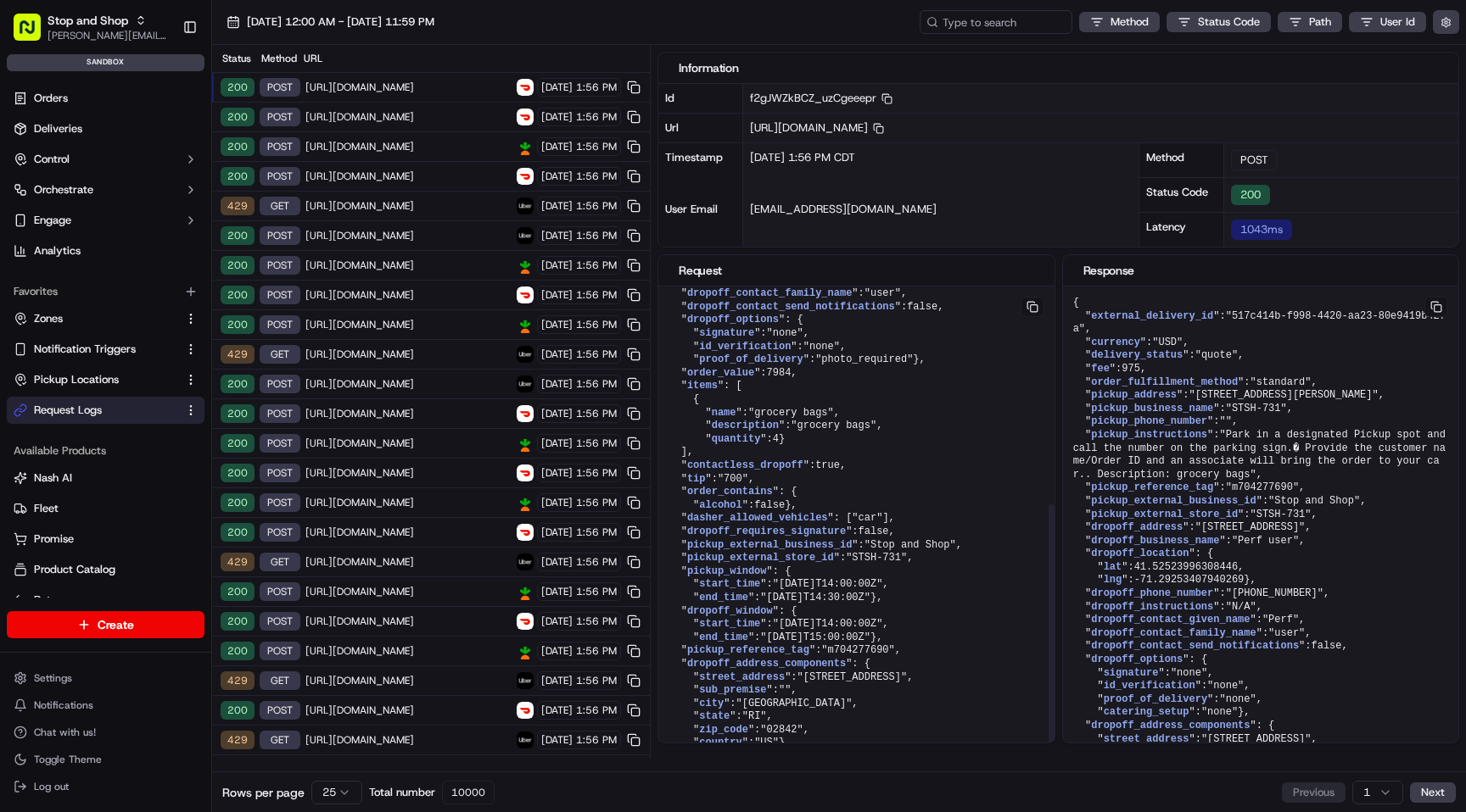
scroll to position [400, 0]
click at [429, 148] on span "[URL][DOMAIN_NAME]" at bounding box center [408, 146] width 206 height 13
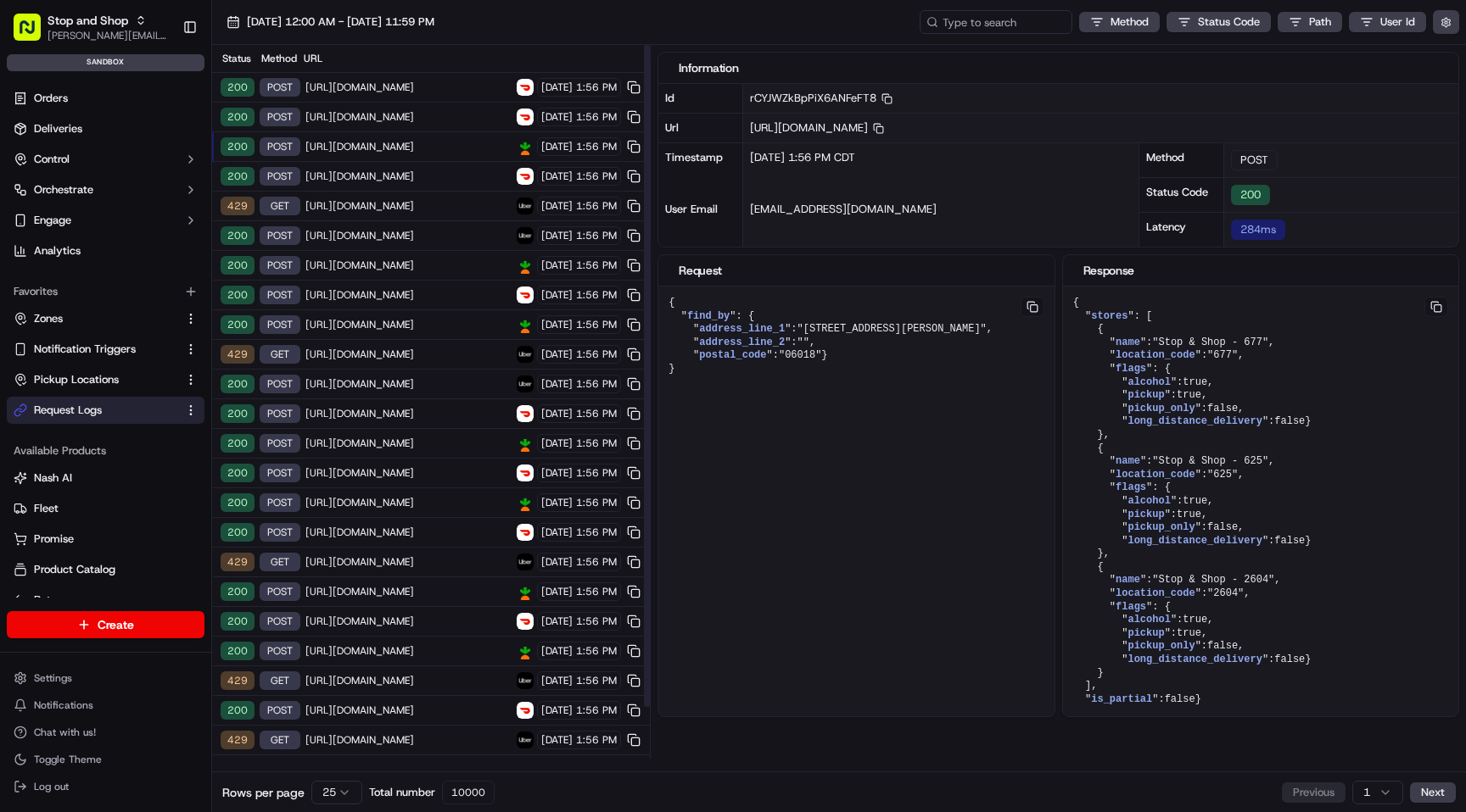
scroll to position [0, 0]
click at [98, 25] on span "Stop and Shop" at bounding box center [88, 20] width 81 height 17
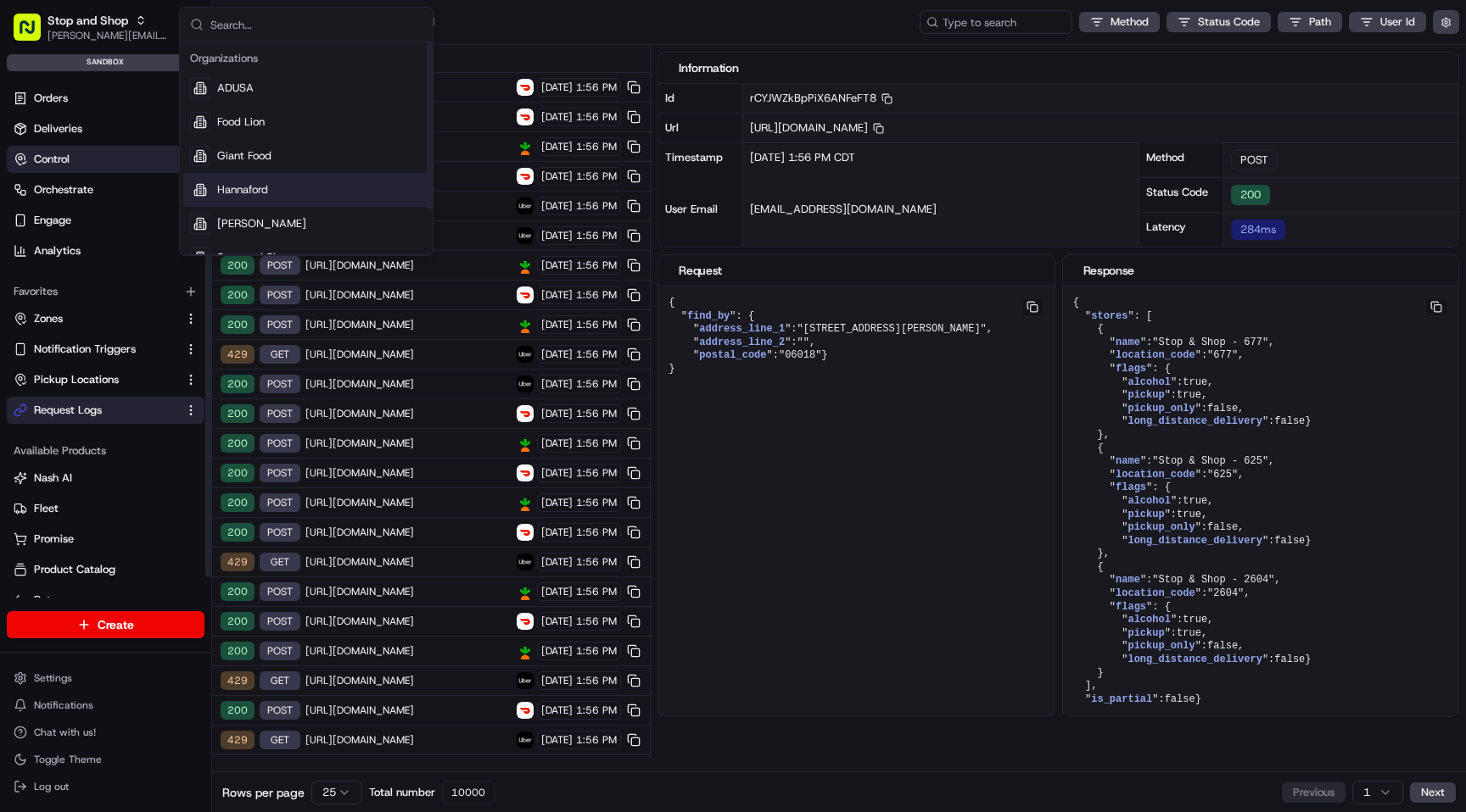
click at [76, 161] on button "Control" at bounding box center [105, 159] width 198 height 27
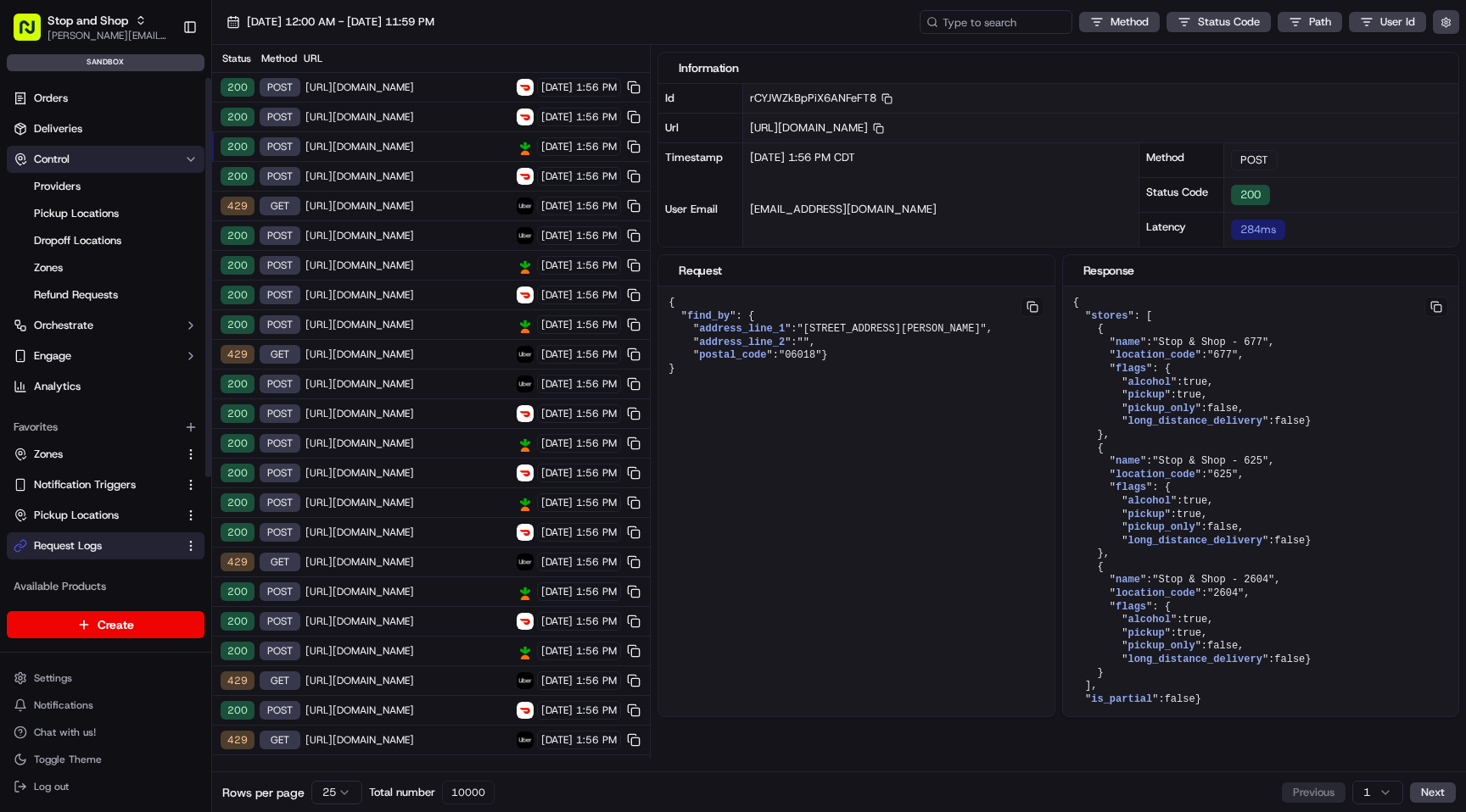
click at [74, 162] on button "Control" at bounding box center [105, 159] width 198 height 27
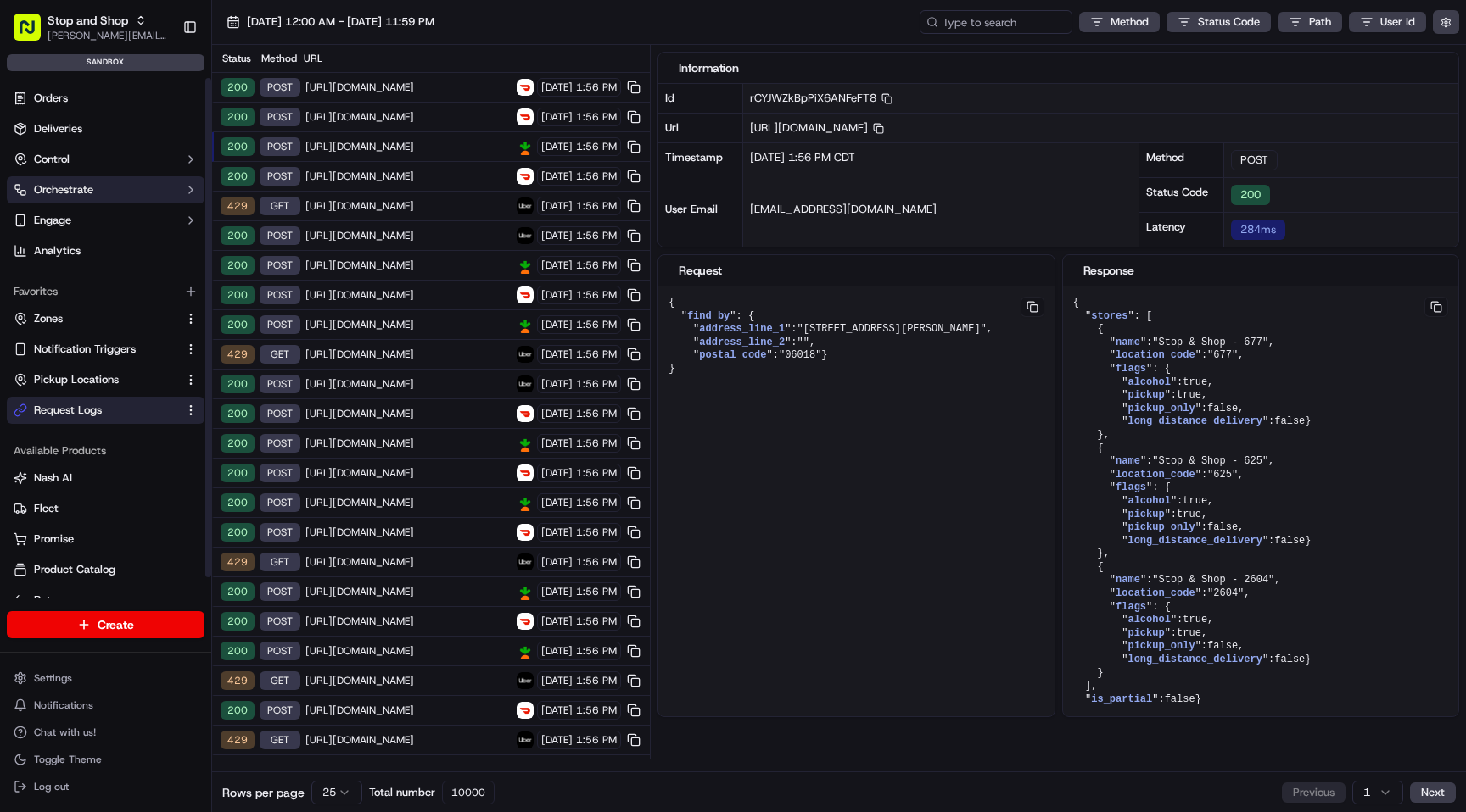
click at [77, 179] on button "Orchestrate" at bounding box center [105, 190] width 198 height 27
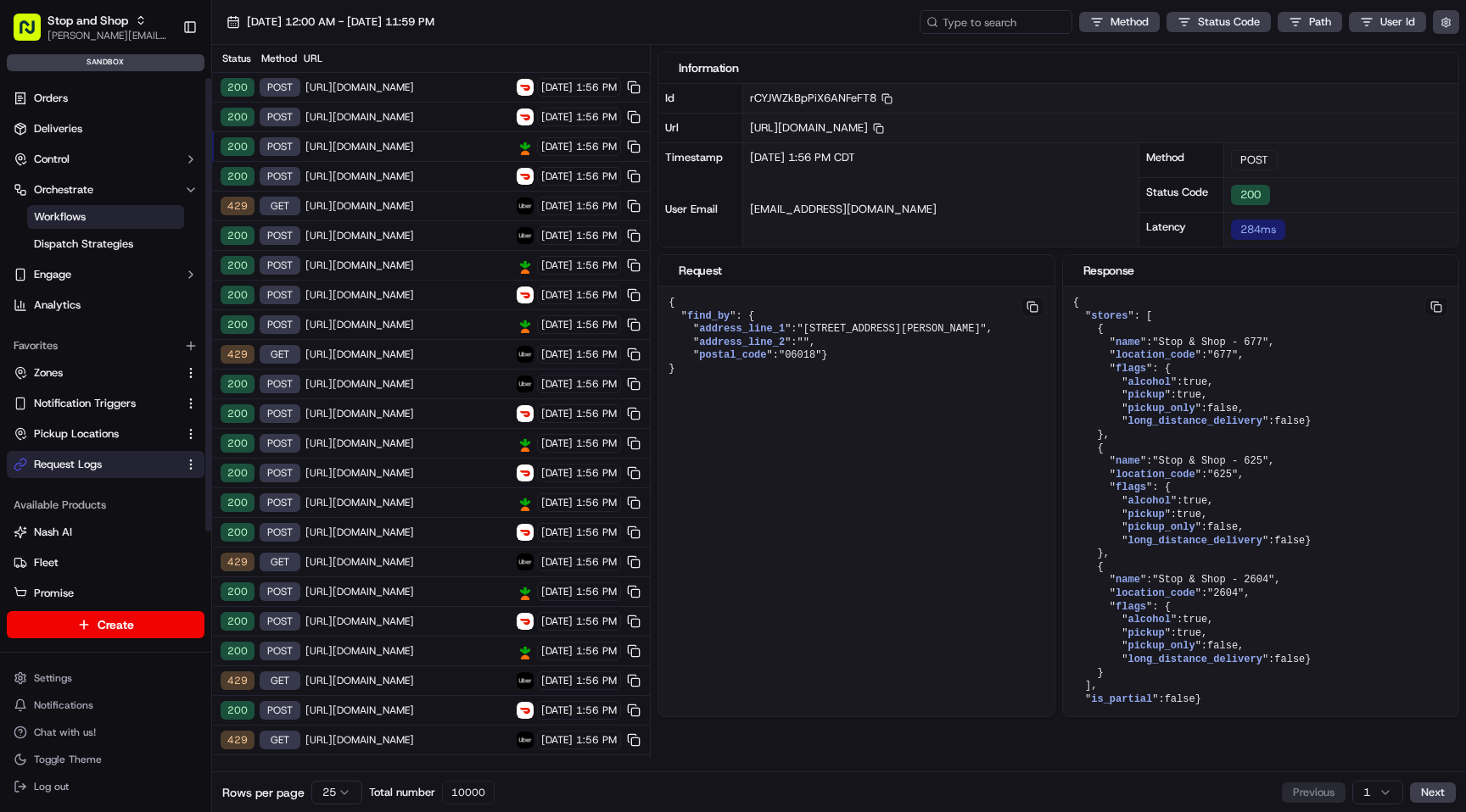
click at [97, 218] on link "Workflows" at bounding box center [105, 217] width 157 height 24
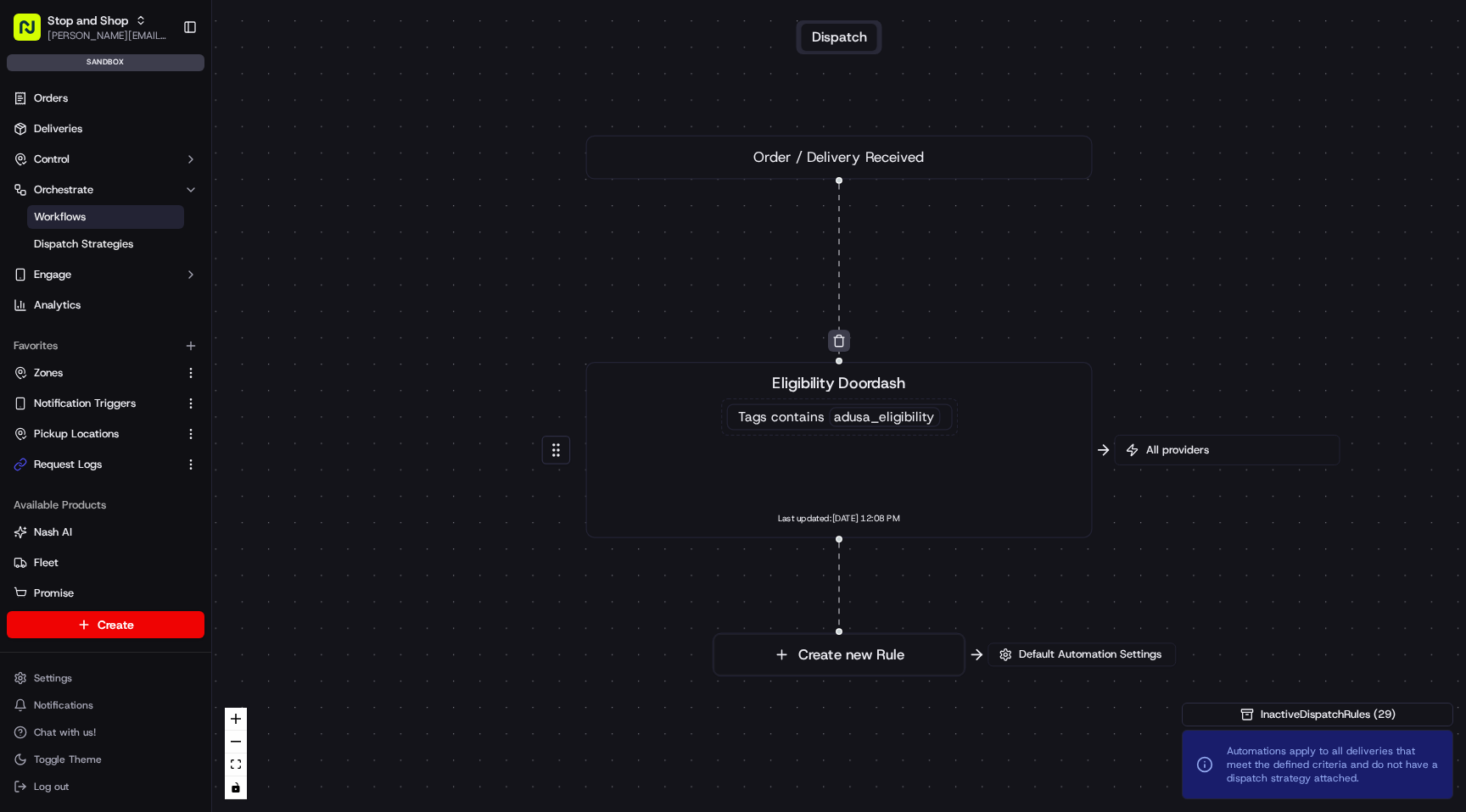
click at [1207, 453] on span "All providers" at bounding box center [1236, 449] width 186 height 15
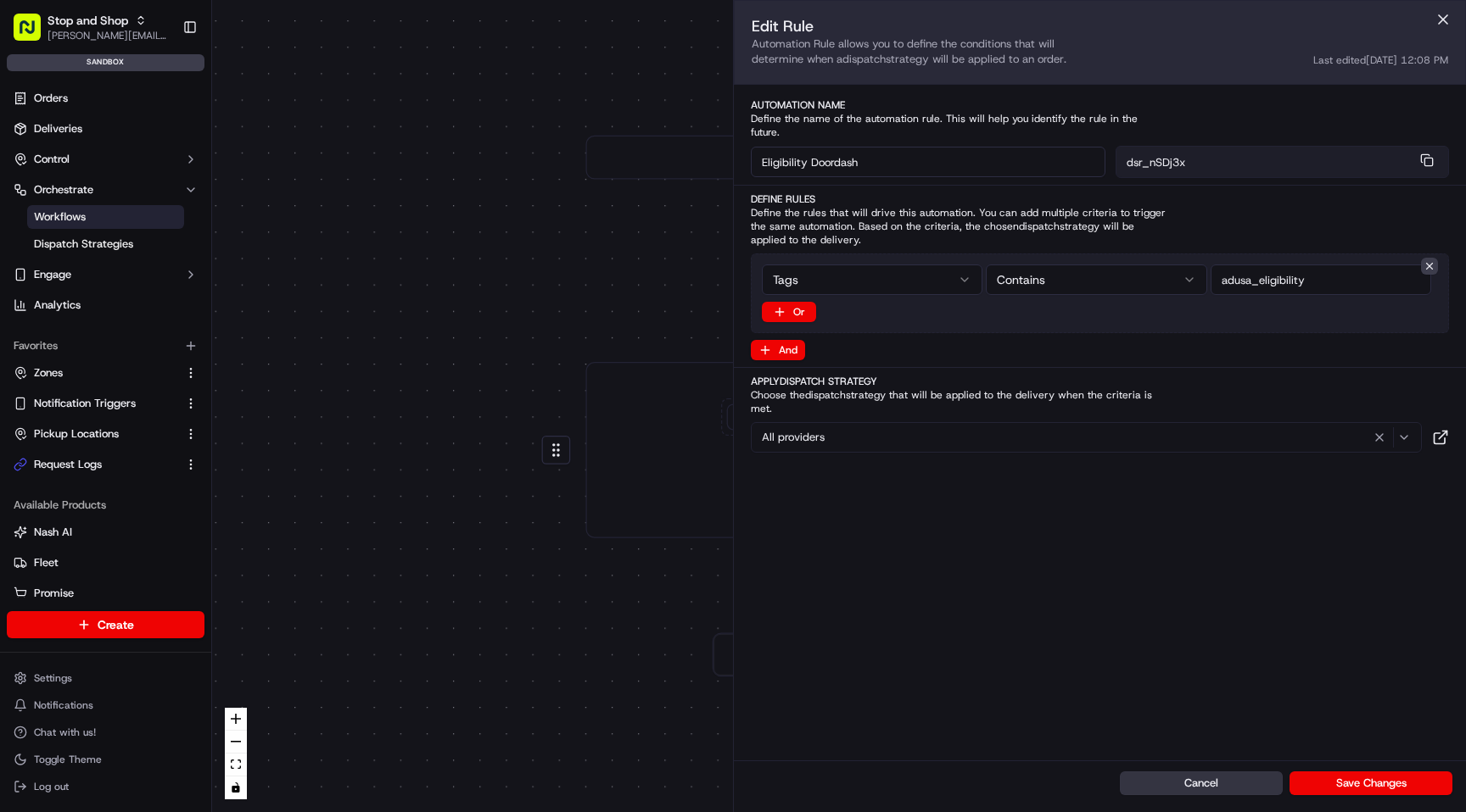
click at [1195, 778] on button "Cancel" at bounding box center [1201, 783] width 162 height 24
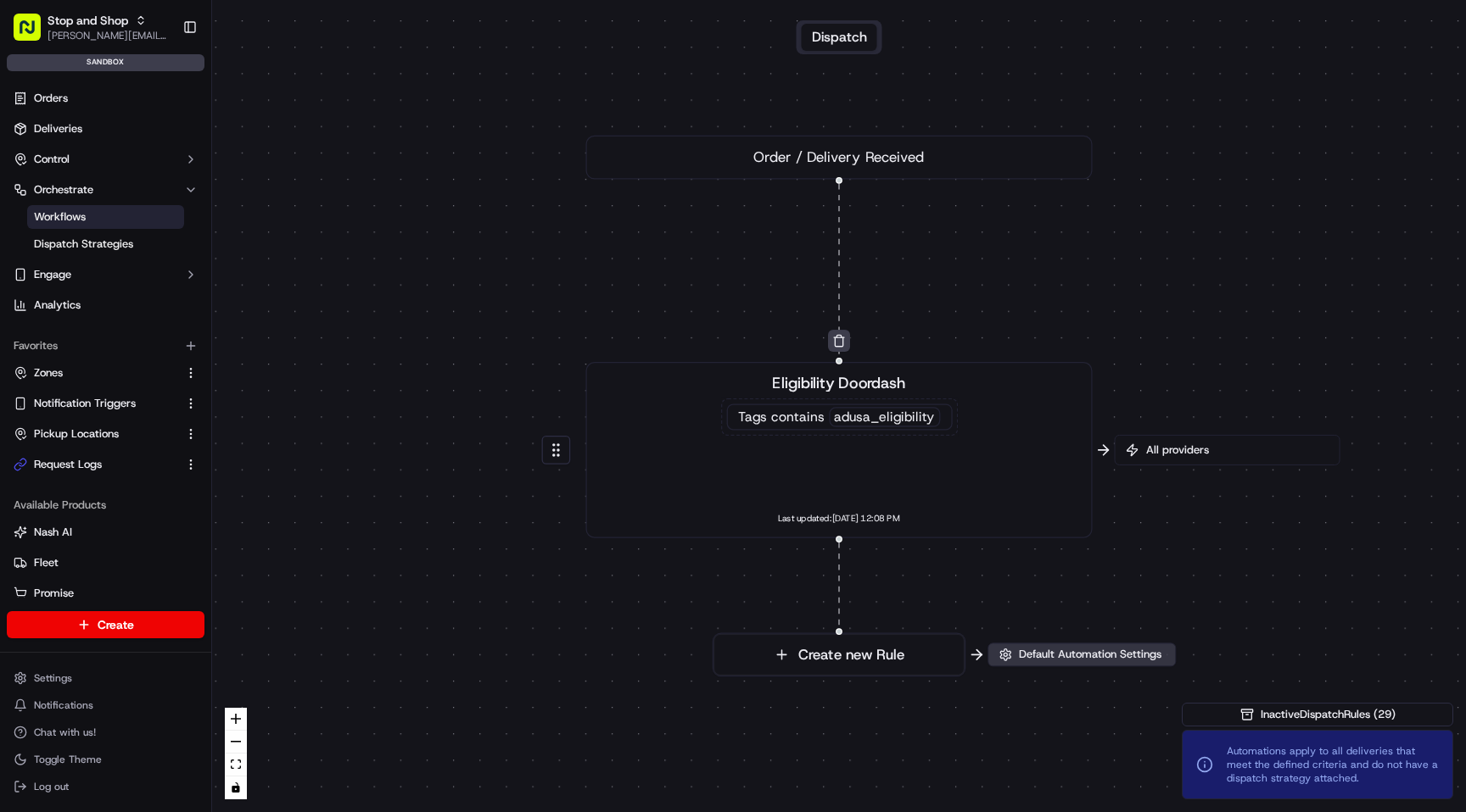
click at [1052, 651] on span "Default Automation Settings" at bounding box center [1090, 654] width 149 height 15
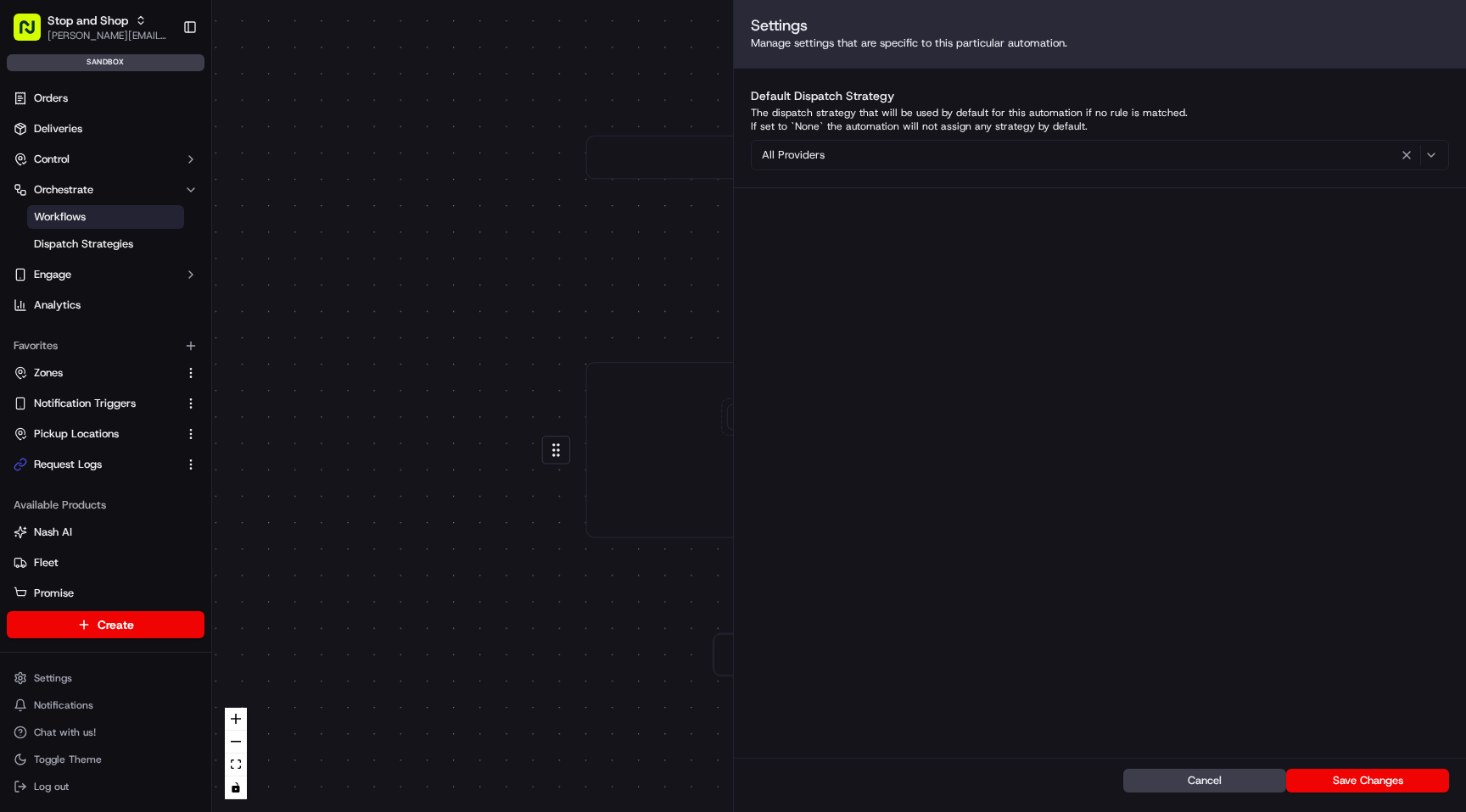
click at [529, 297] on div "0 0 Order / Delivery Received Eligibility Doordash Tags contains adusa_eligibil…" at bounding box center [839, 406] width 1254 height 812
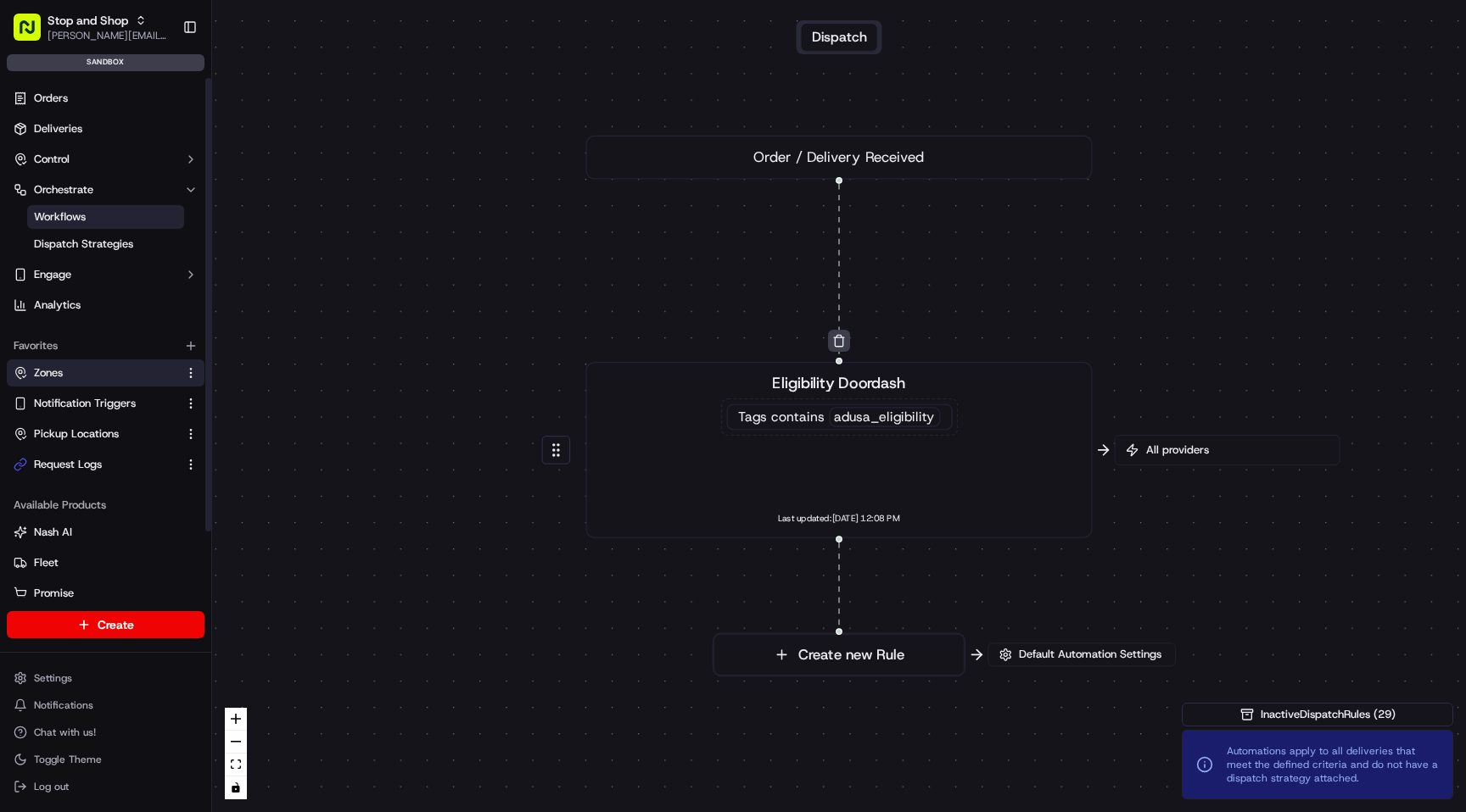
click at [92, 382] on button "Zones" at bounding box center [105, 373] width 198 height 27
click at [57, 372] on span "Zones" at bounding box center [48, 372] width 29 height 15
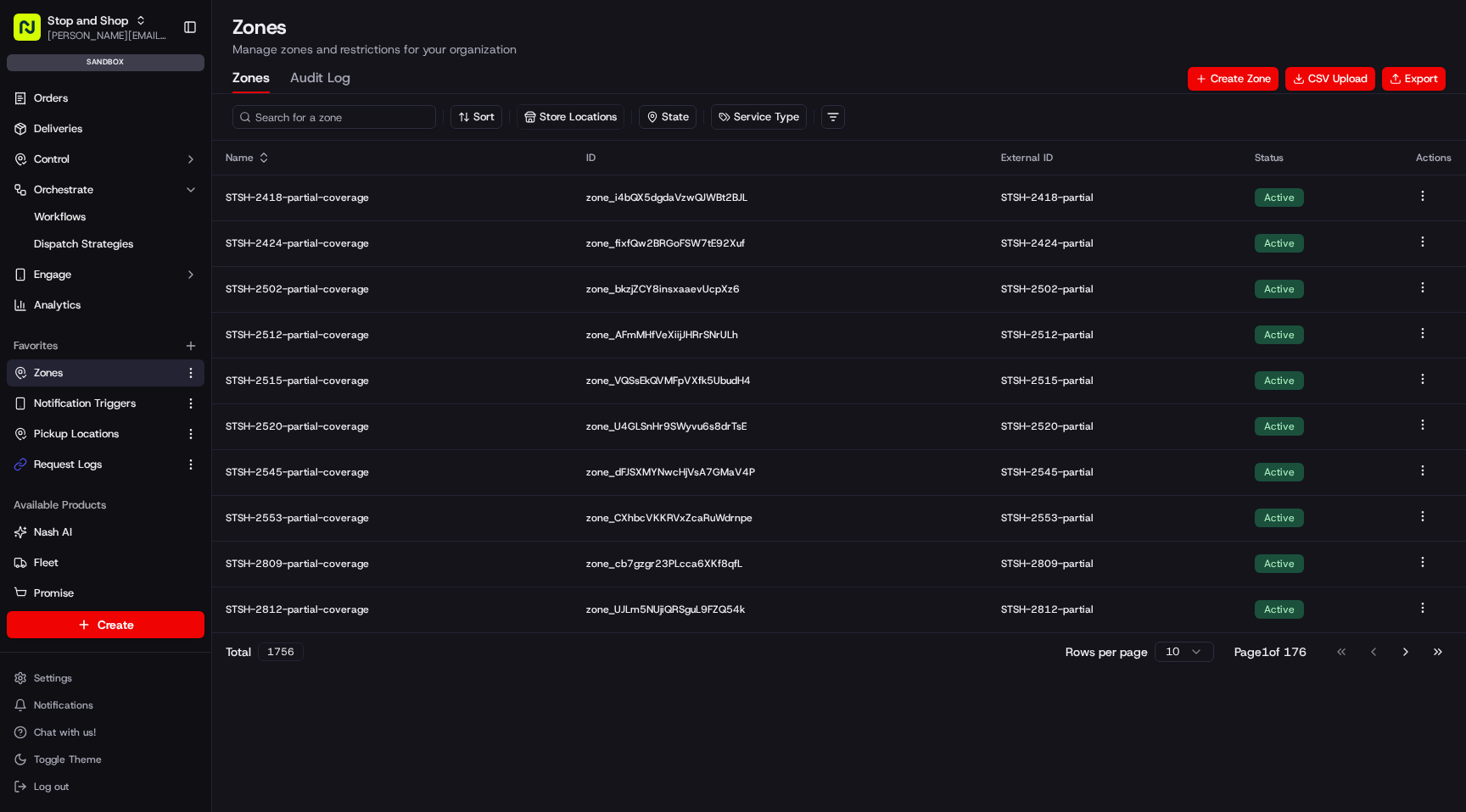
click at [321, 114] on input at bounding box center [335, 117] width 204 height 24
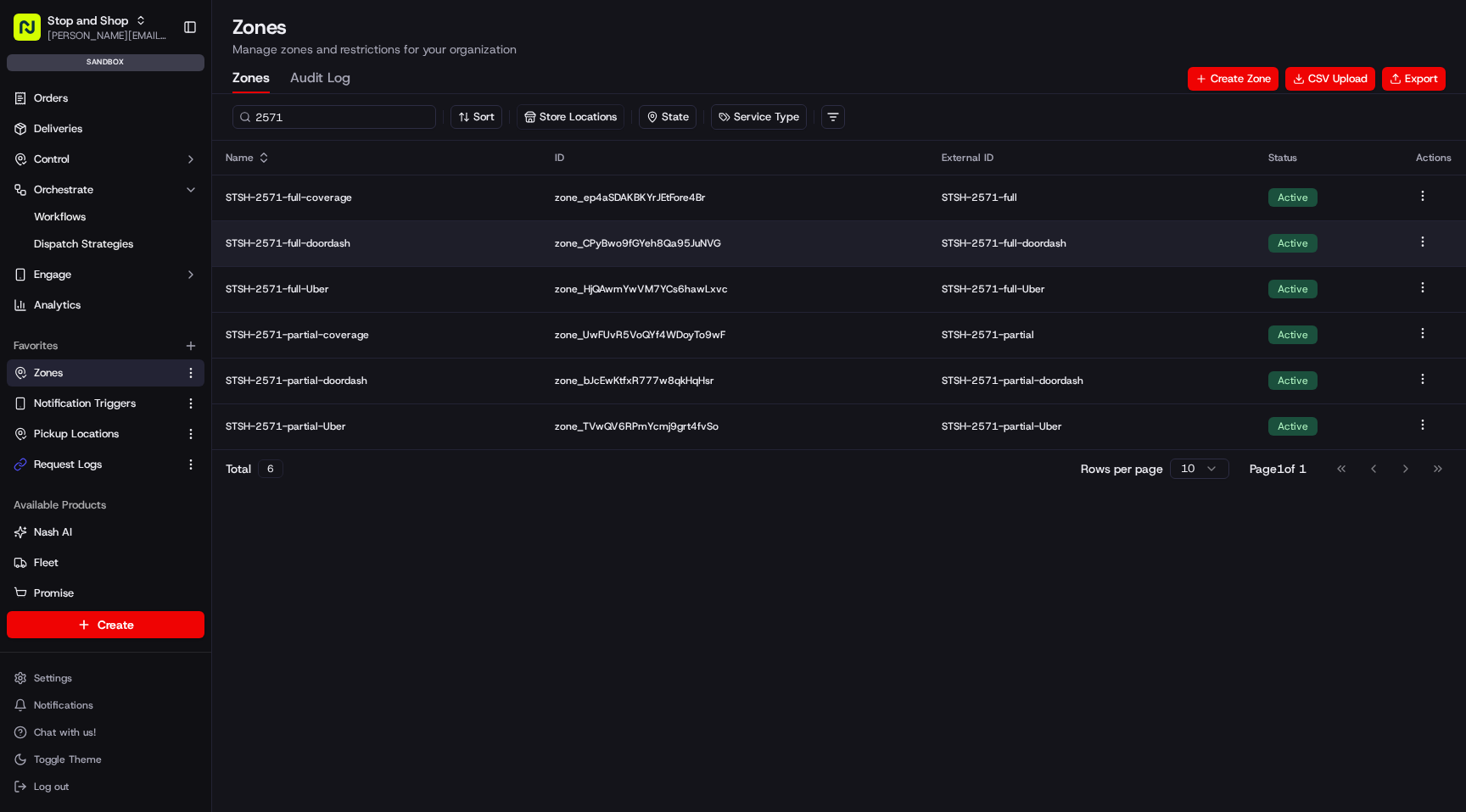
type input "2571"
click at [318, 247] on p "STSH-2571-full-doordash" at bounding box center [377, 242] width 302 height 13
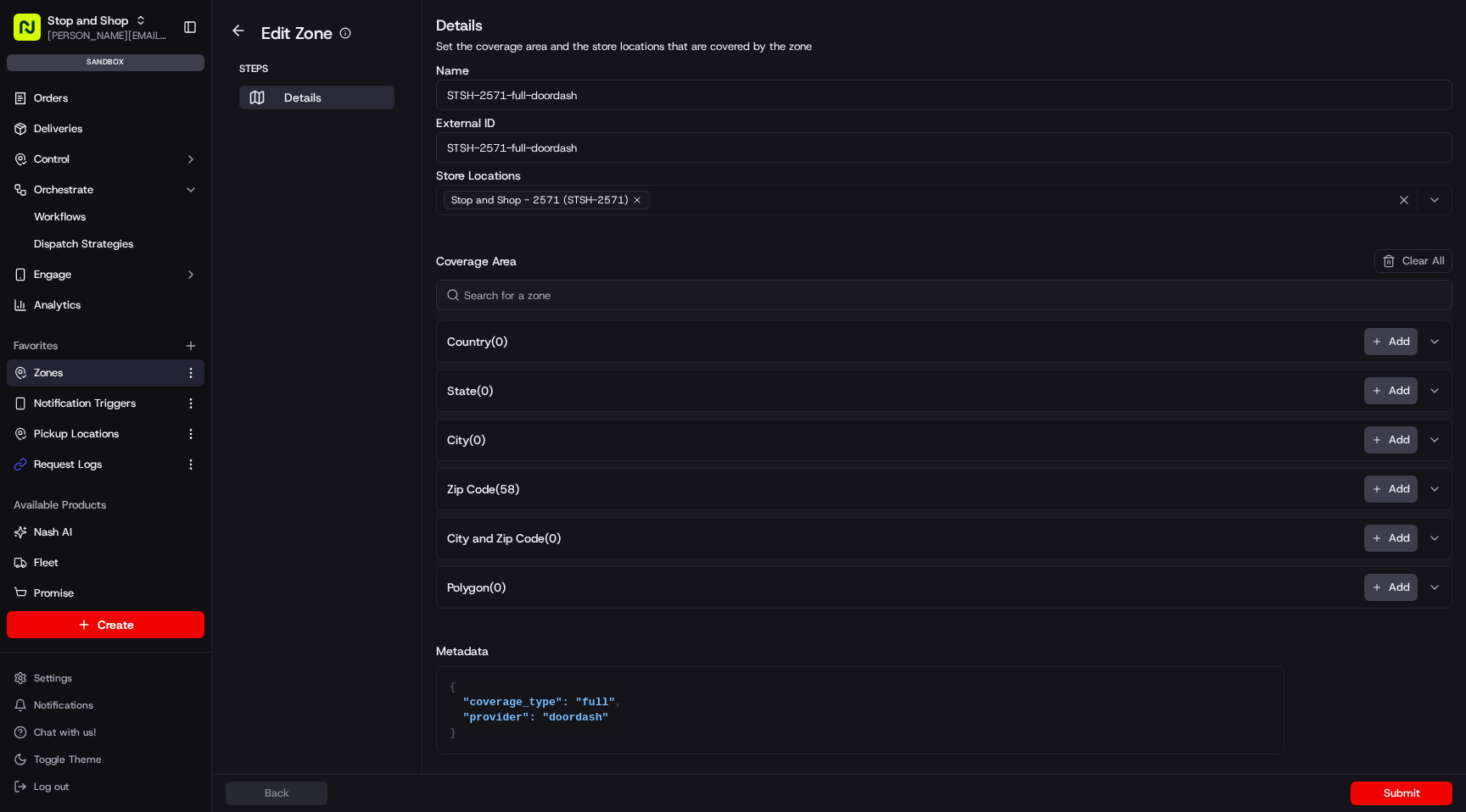
click at [513, 491] on span "Zip Code ( 58 )" at bounding box center [483, 489] width 72 height 17
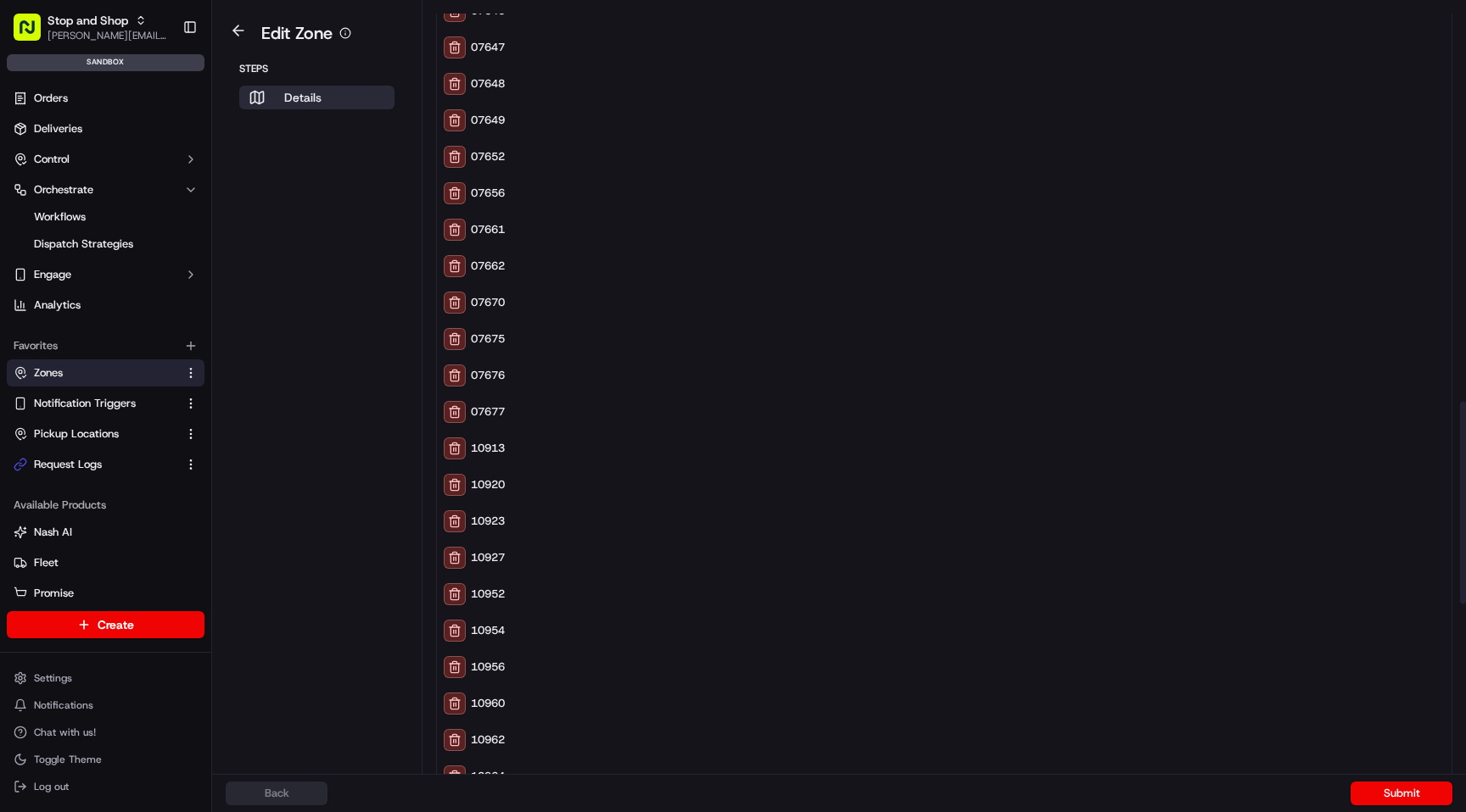
scroll to position [1564, 0]
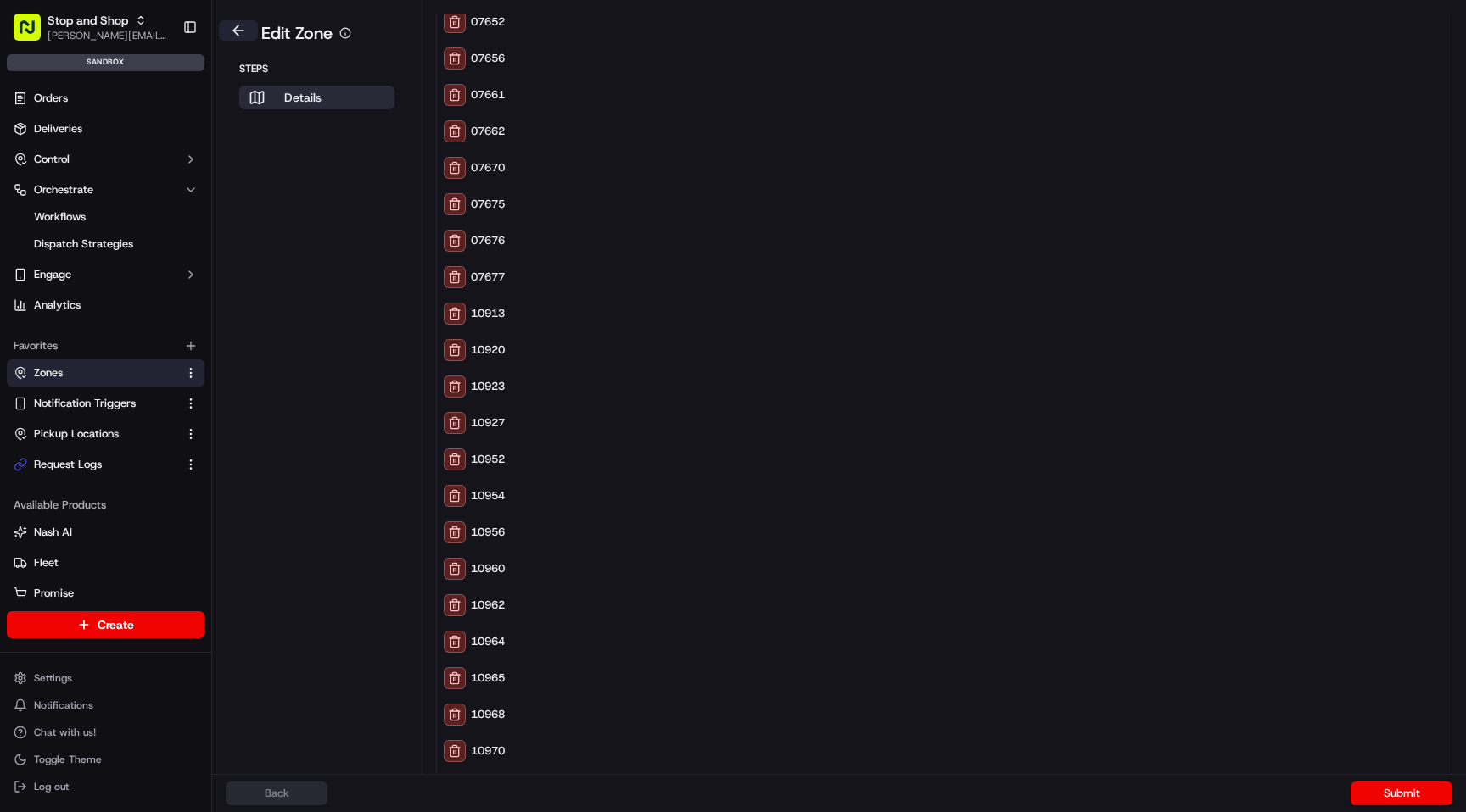
click at [235, 33] on button at bounding box center [238, 30] width 39 height 20
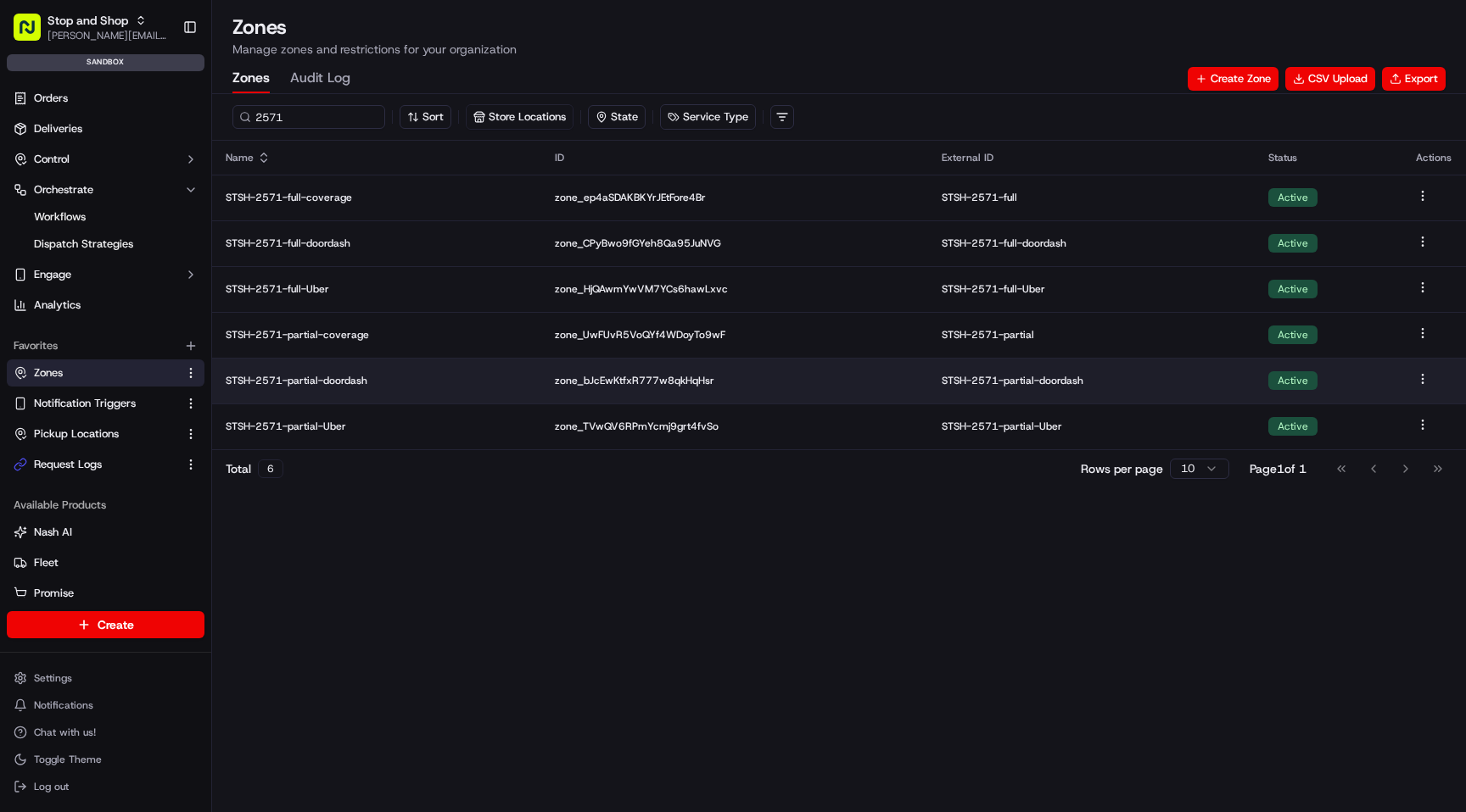
click at [350, 375] on p "STSH-2571-partial-doordash" at bounding box center [377, 380] width 302 height 13
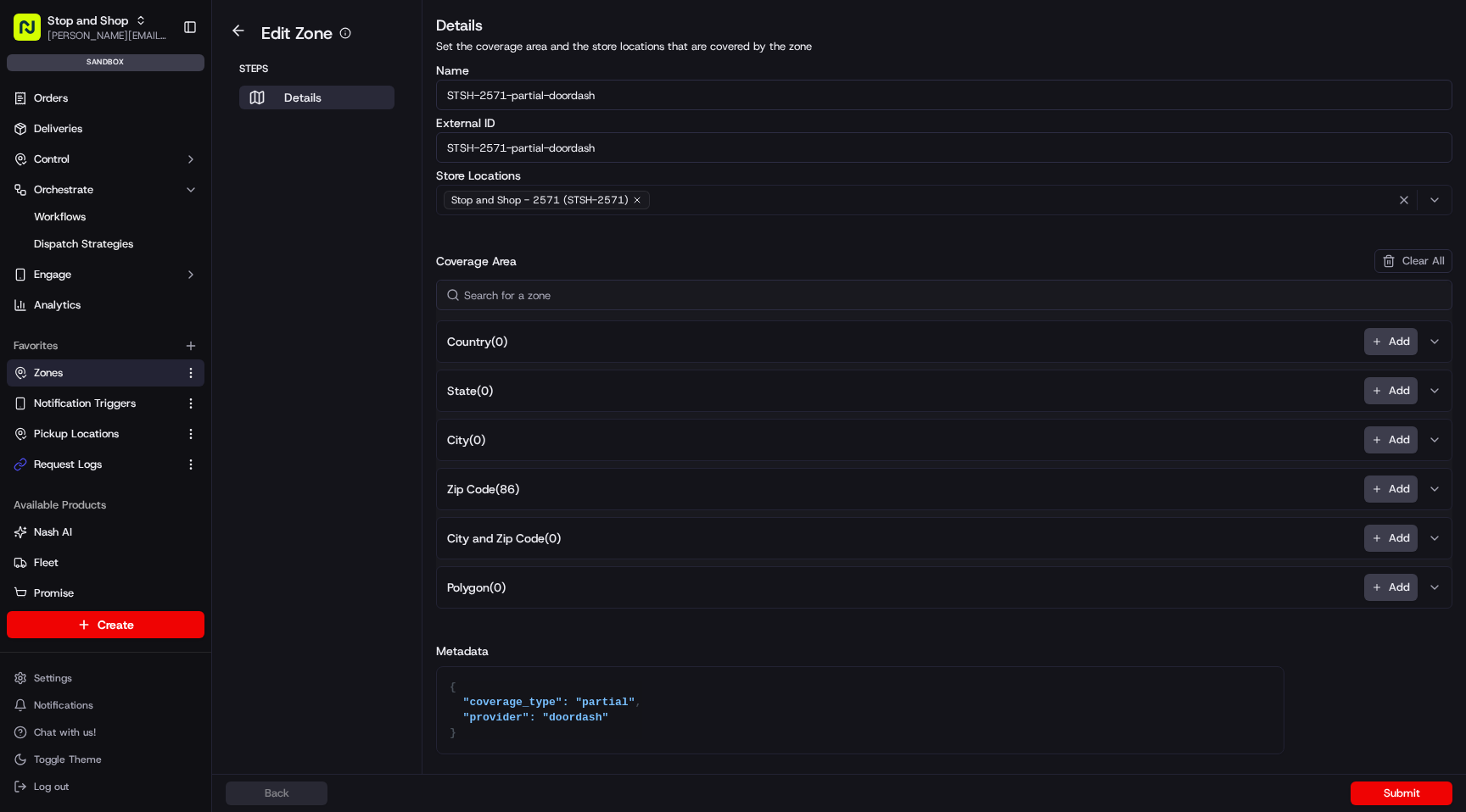
click at [497, 482] on span "Zip Code ( 86 )" at bounding box center [483, 489] width 72 height 17
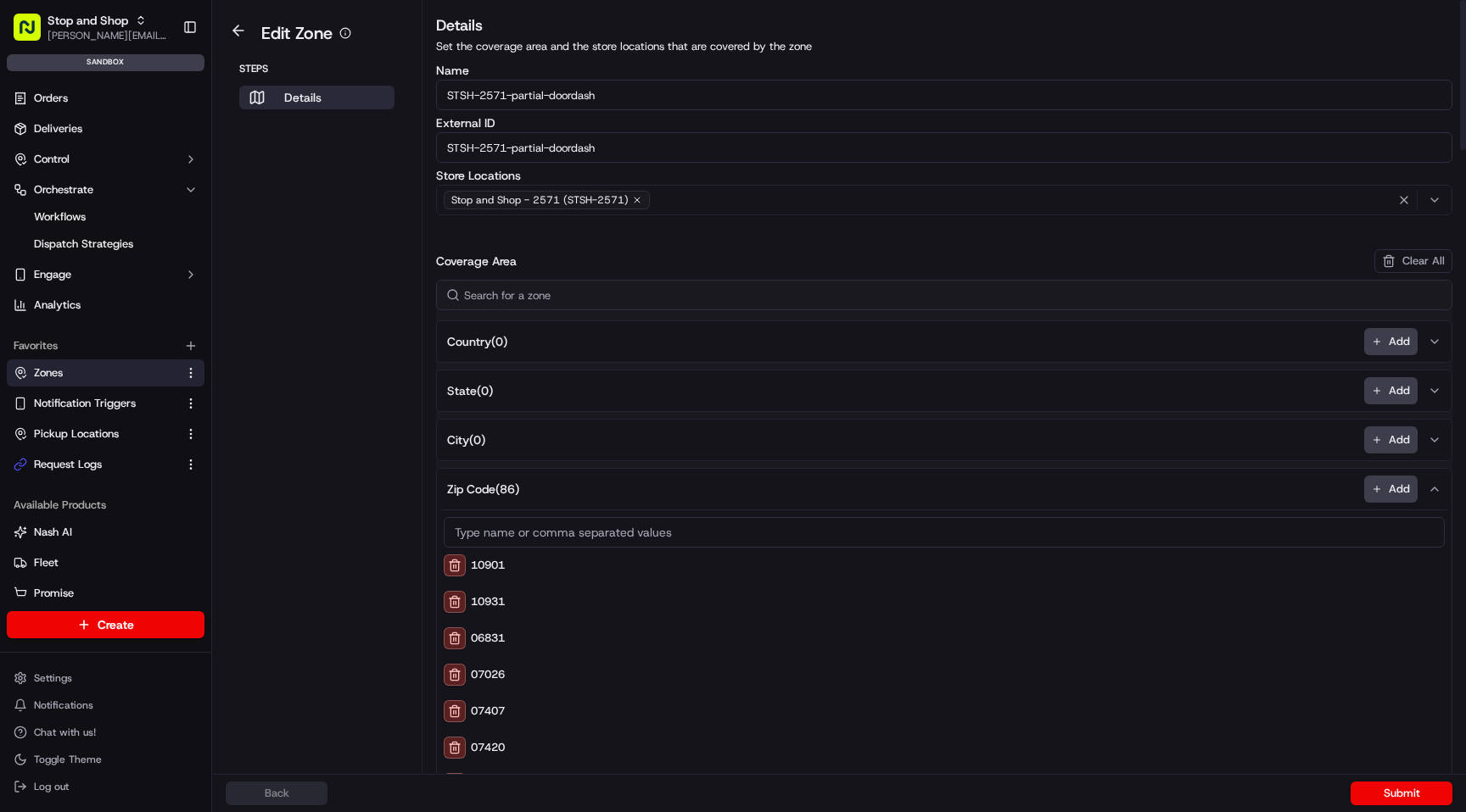
click at [350, 429] on aside "Edit Zone Steps Details" at bounding box center [317, 387] width 211 height 774
click at [236, 32] on button at bounding box center [238, 30] width 39 height 20
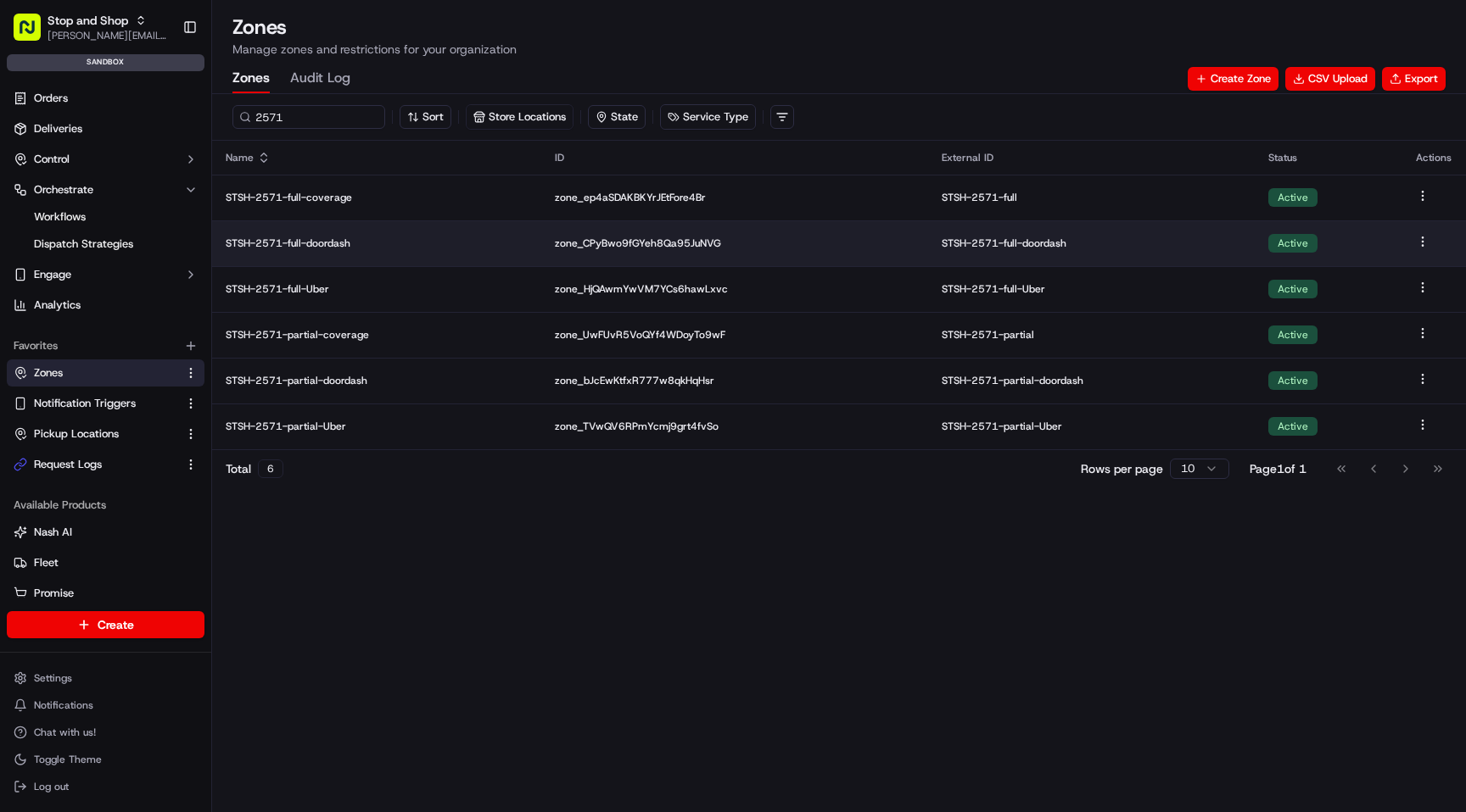
click at [333, 243] on p "STSH-2571-full-doordash" at bounding box center [377, 242] width 302 height 13
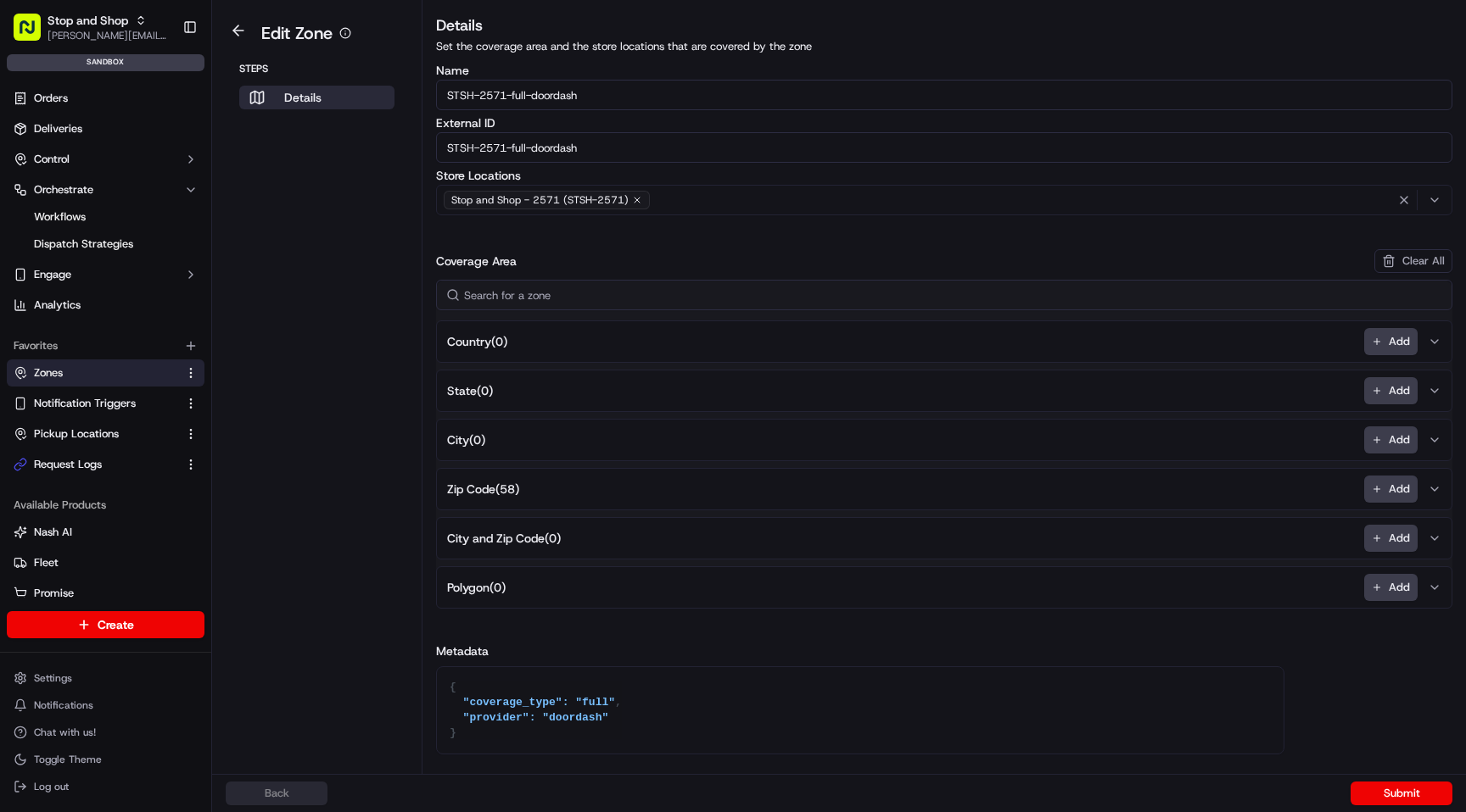
click at [486, 485] on span "Zip Code ( 58 )" at bounding box center [483, 489] width 72 height 17
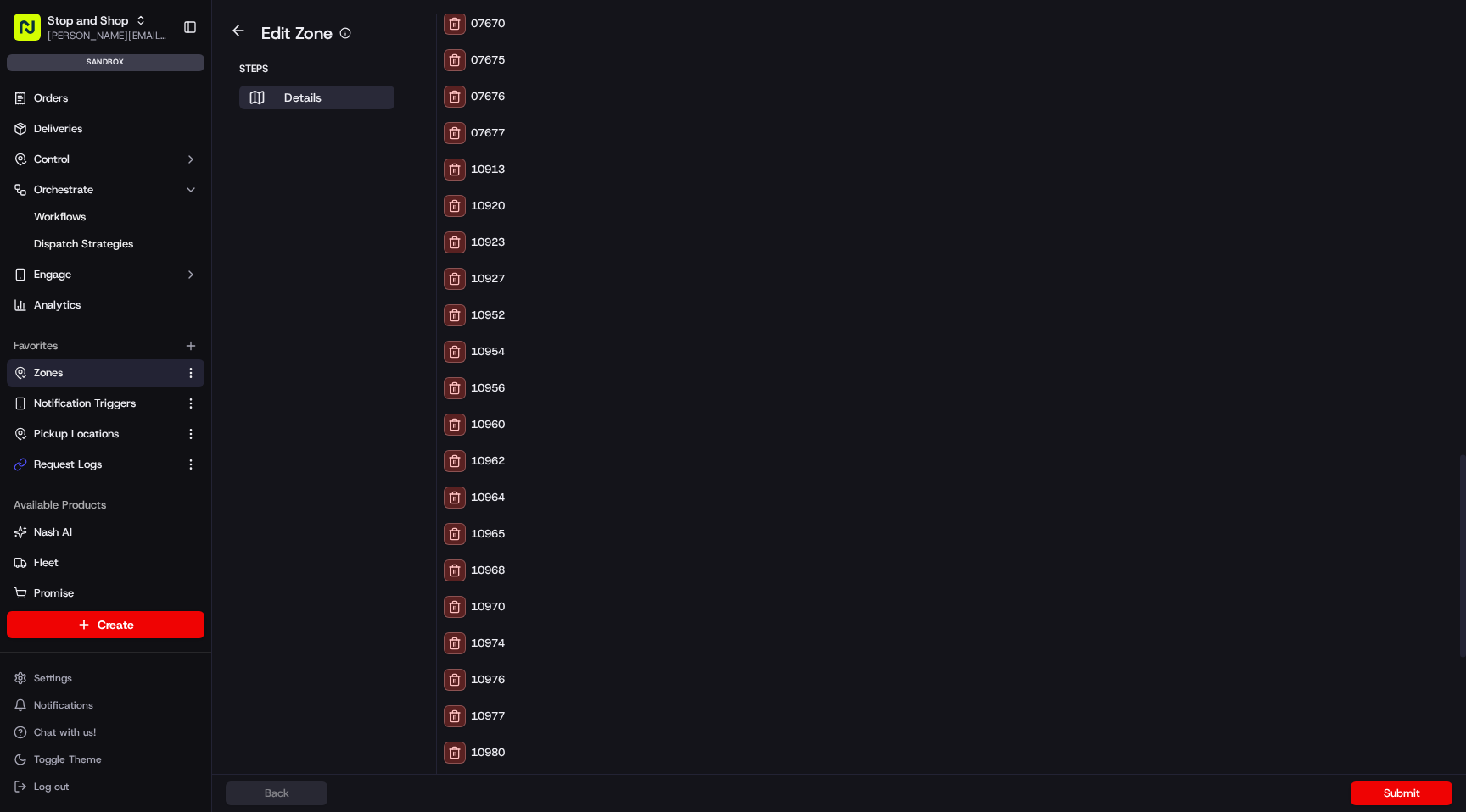
scroll to position [1694, 0]
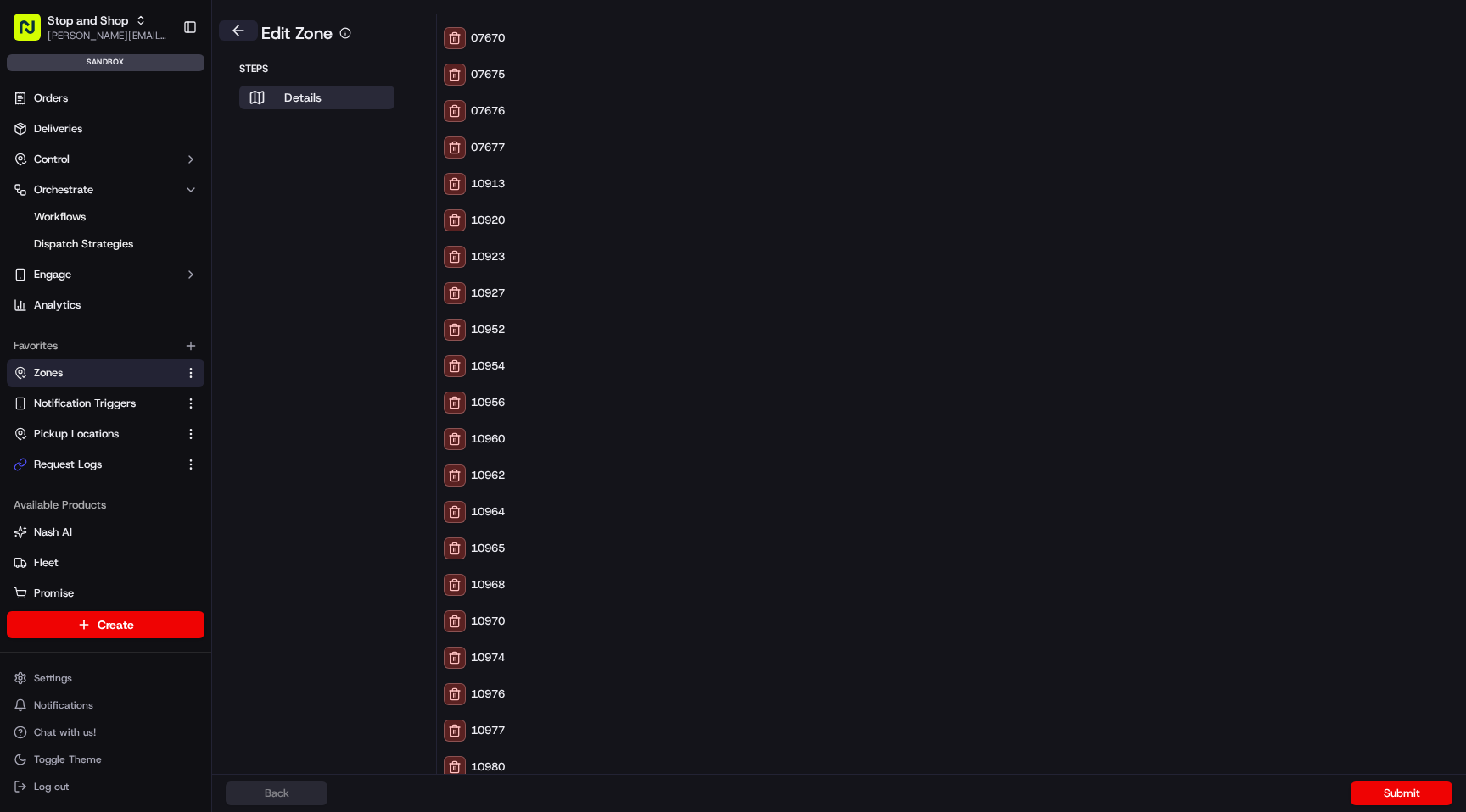
click at [237, 25] on button at bounding box center [238, 30] width 39 height 20
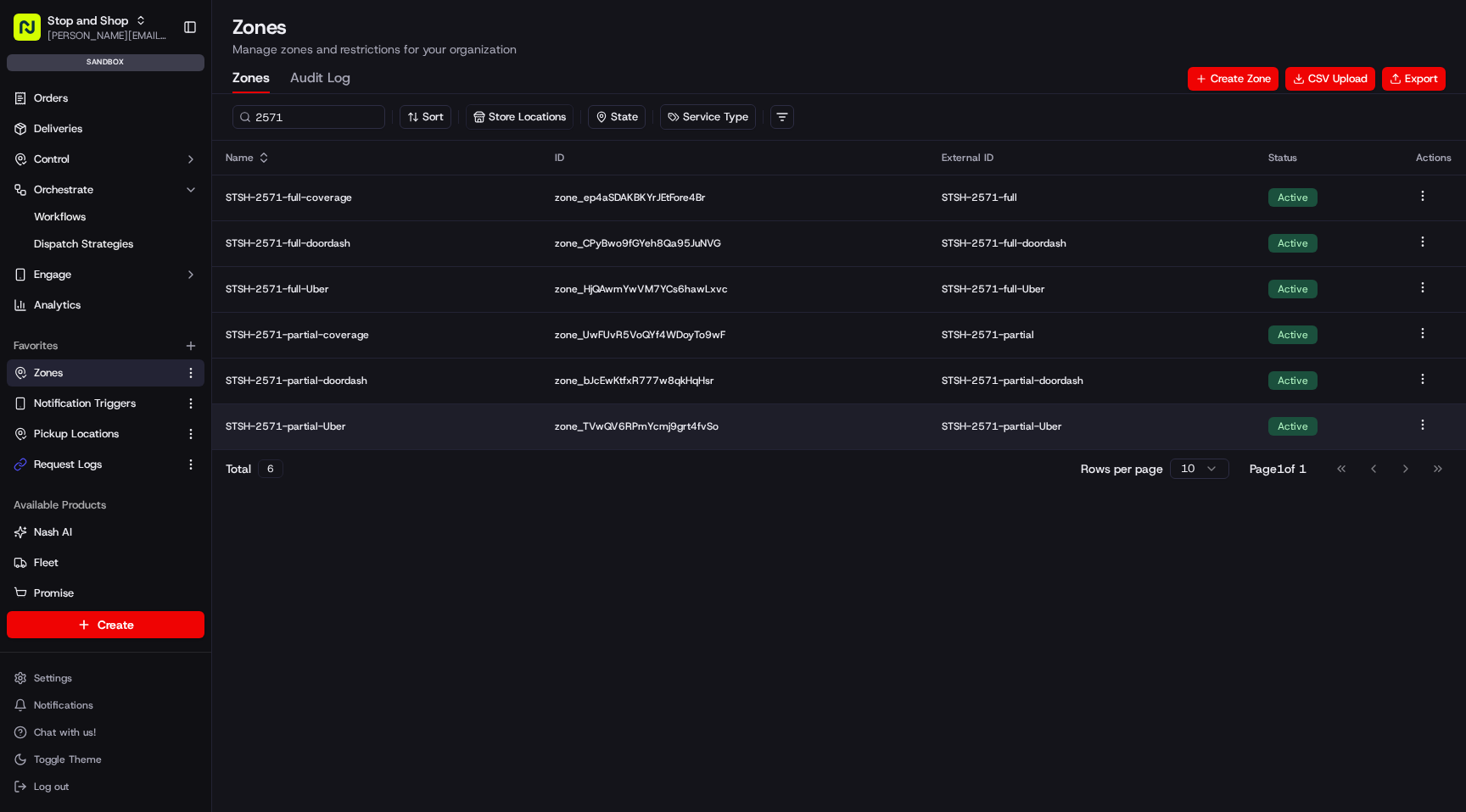
click at [332, 428] on p "STSH-2571-partial-Uber" at bounding box center [377, 426] width 302 height 13
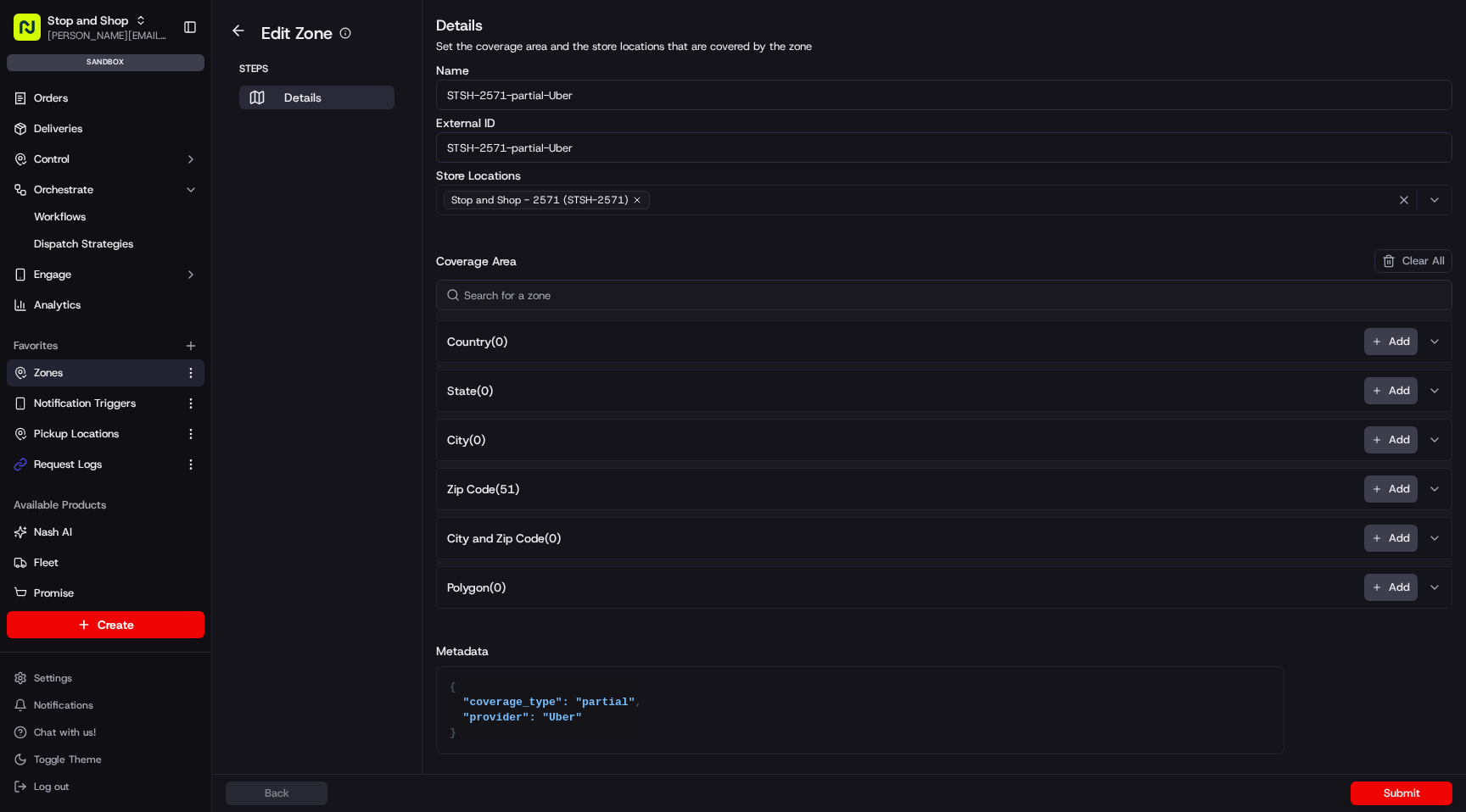
click at [495, 484] on span "Zip Code ( 51 )" at bounding box center [483, 489] width 72 height 17
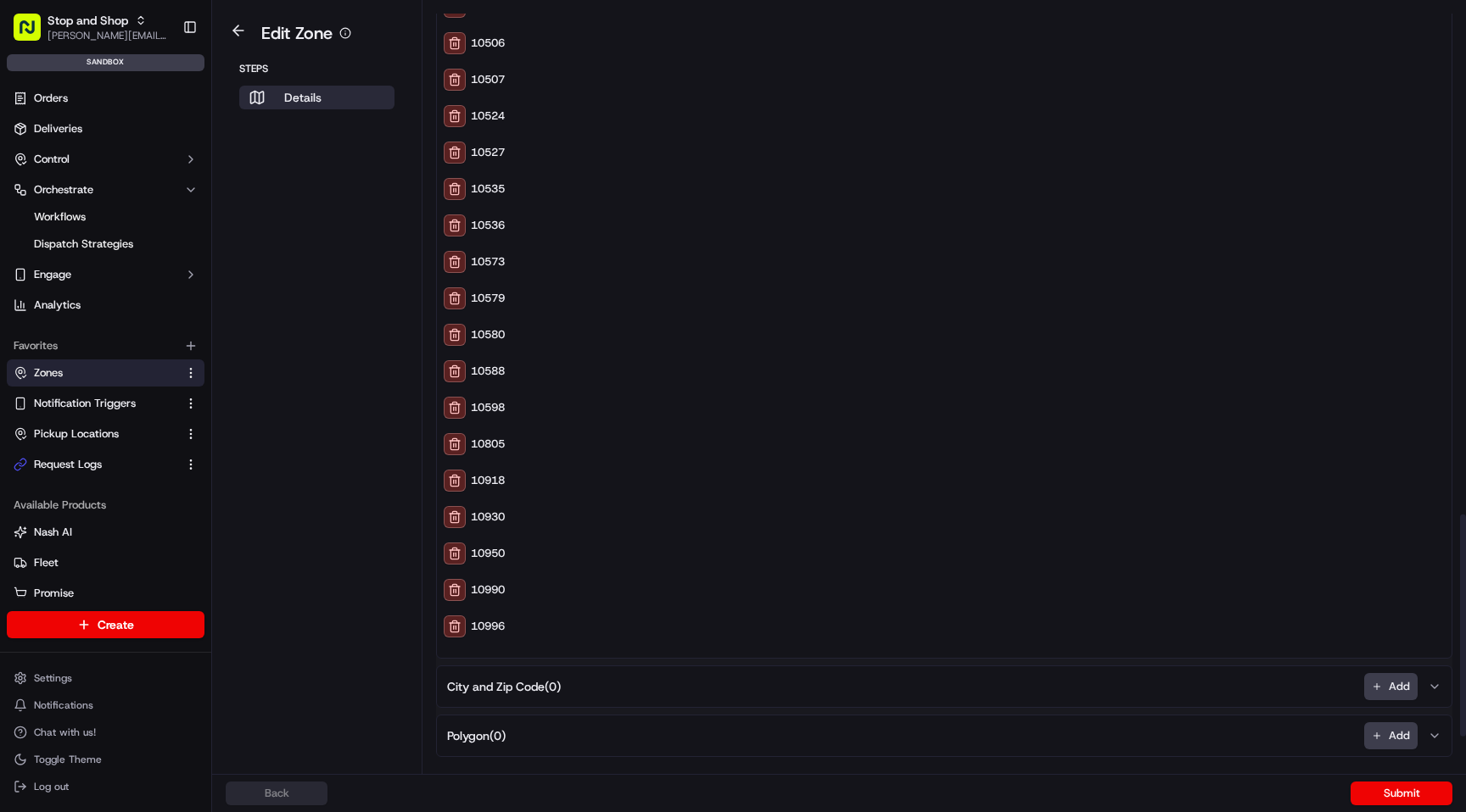
scroll to position [1764, 0]
click at [235, 37] on button at bounding box center [238, 30] width 39 height 20
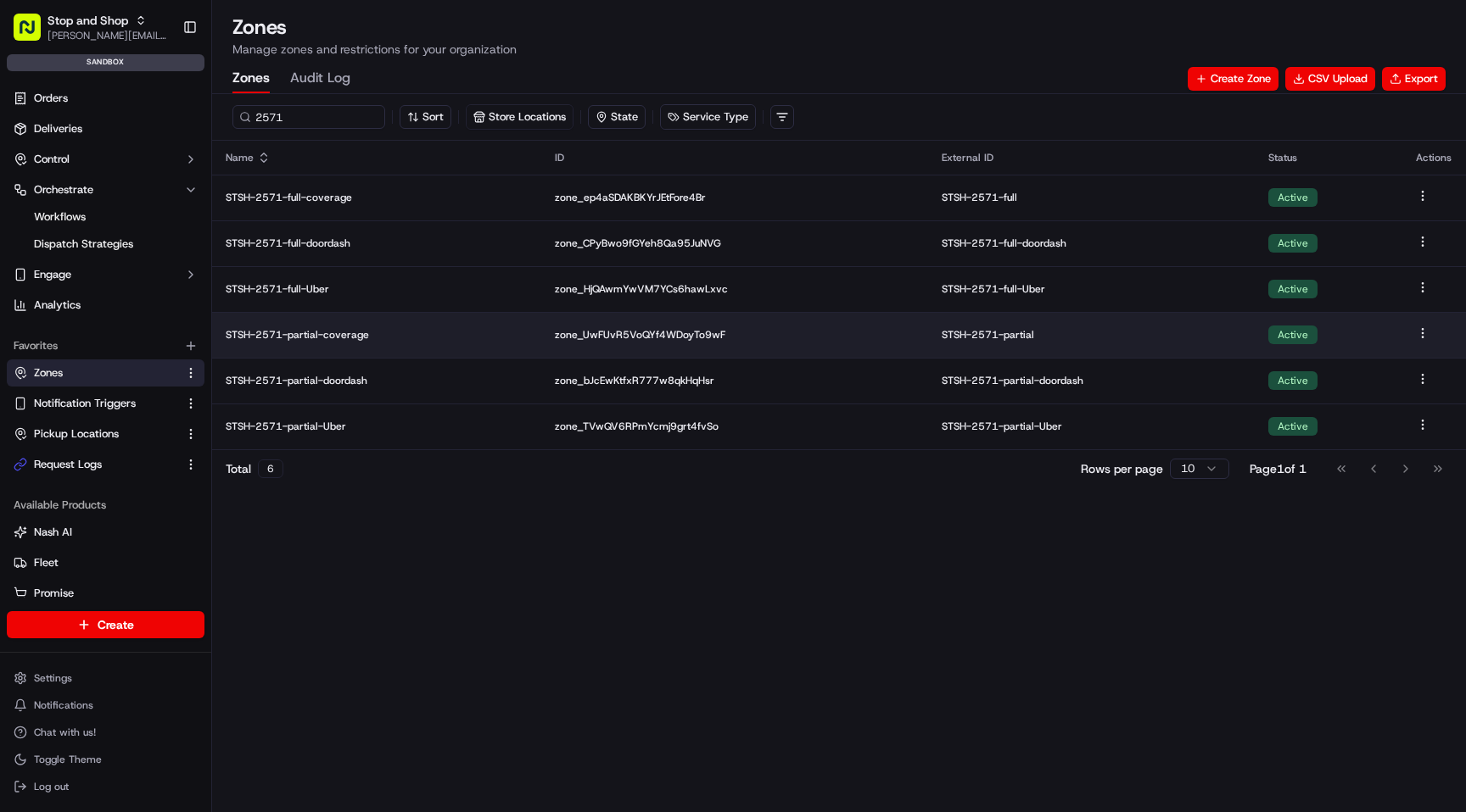
click at [349, 334] on p "STSH-2571-partial-coverage" at bounding box center [377, 334] width 302 height 13
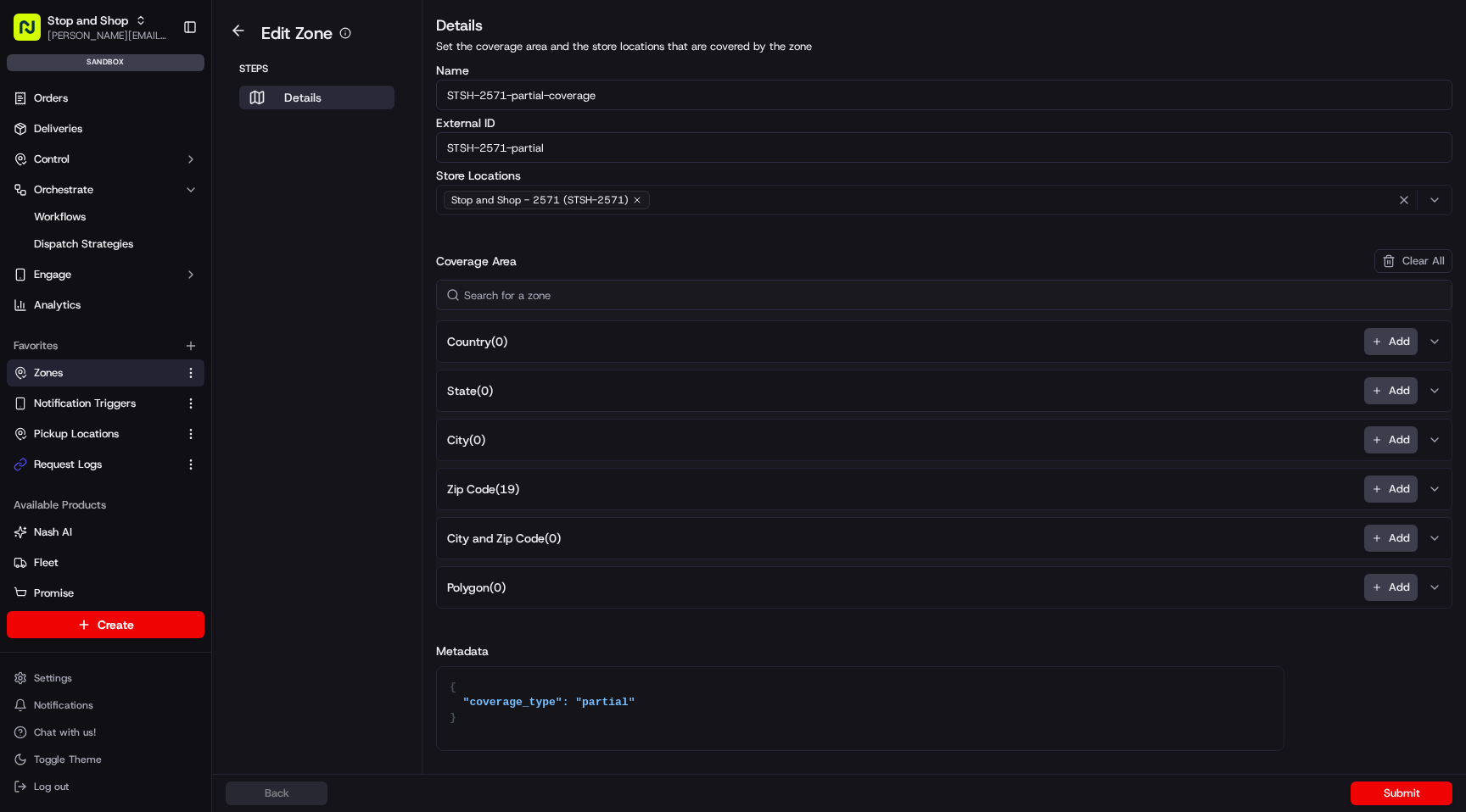
click at [503, 484] on span "Zip Code ( 19 )" at bounding box center [483, 489] width 72 height 17
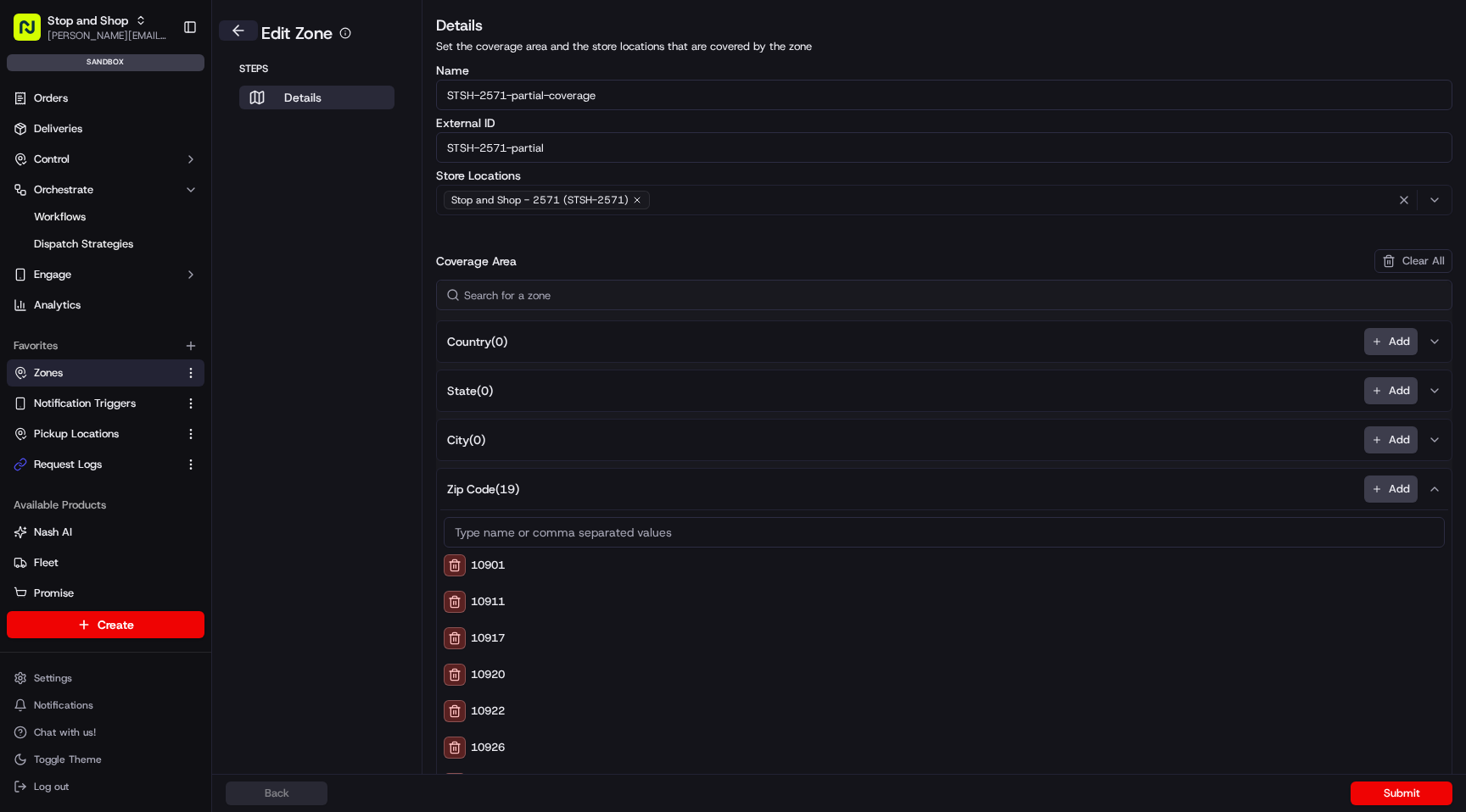
click at [239, 33] on button at bounding box center [238, 30] width 39 height 20
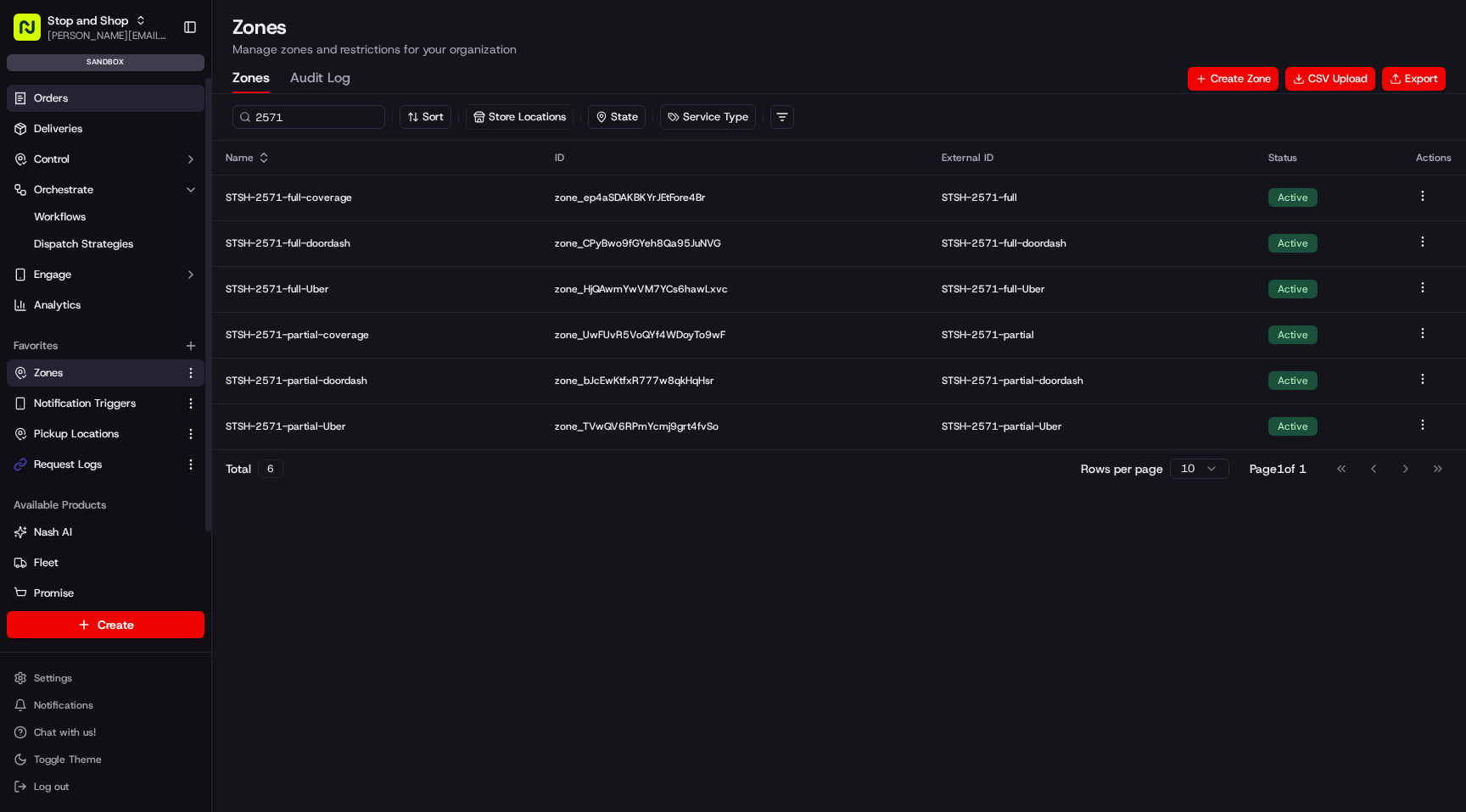
click at [87, 103] on link "Orders" at bounding box center [105, 98] width 198 height 27
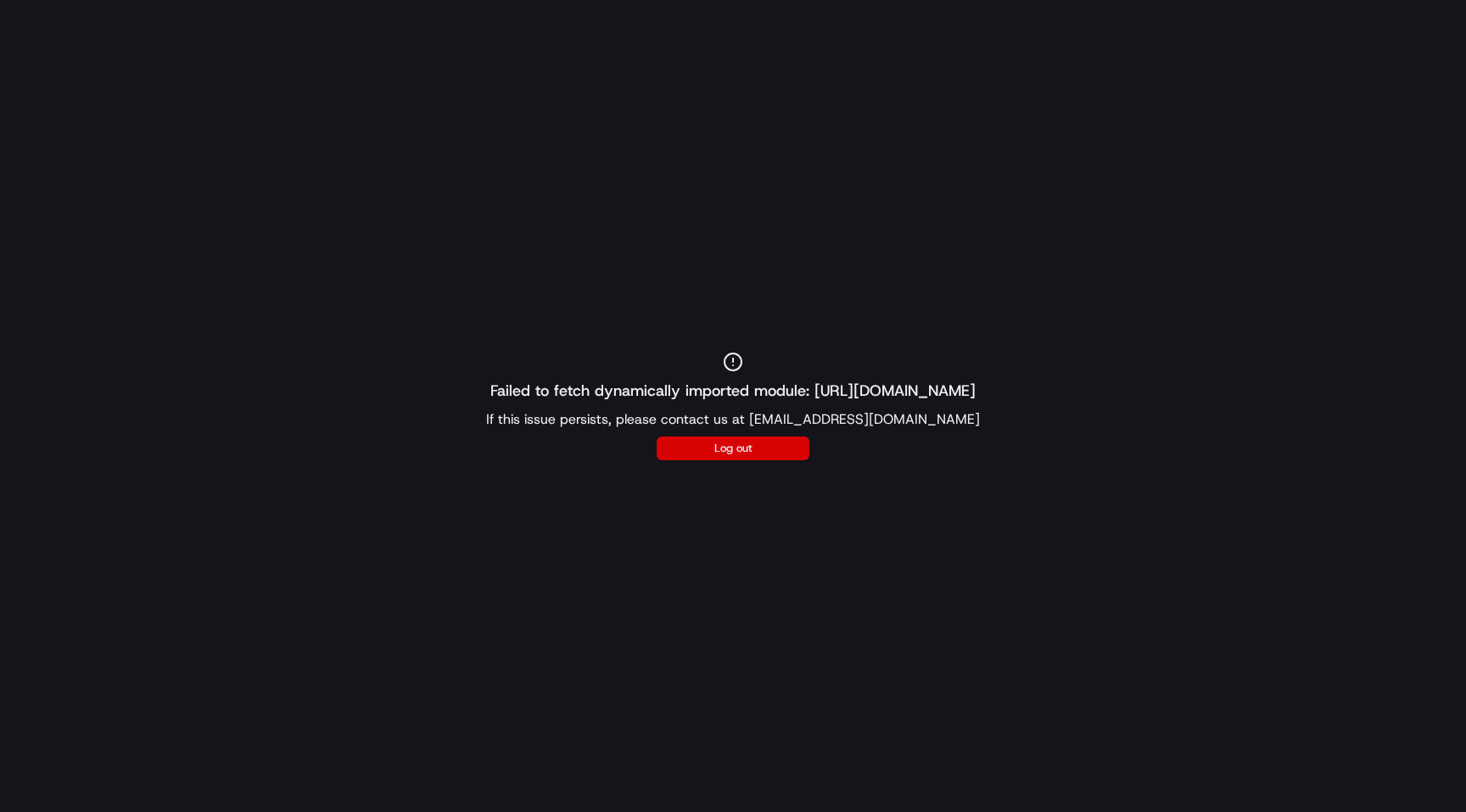
click at [735, 446] on button "Log out" at bounding box center [733, 448] width 153 height 24
